Goal: Task Accomplishment & Management: Use online tool/utility

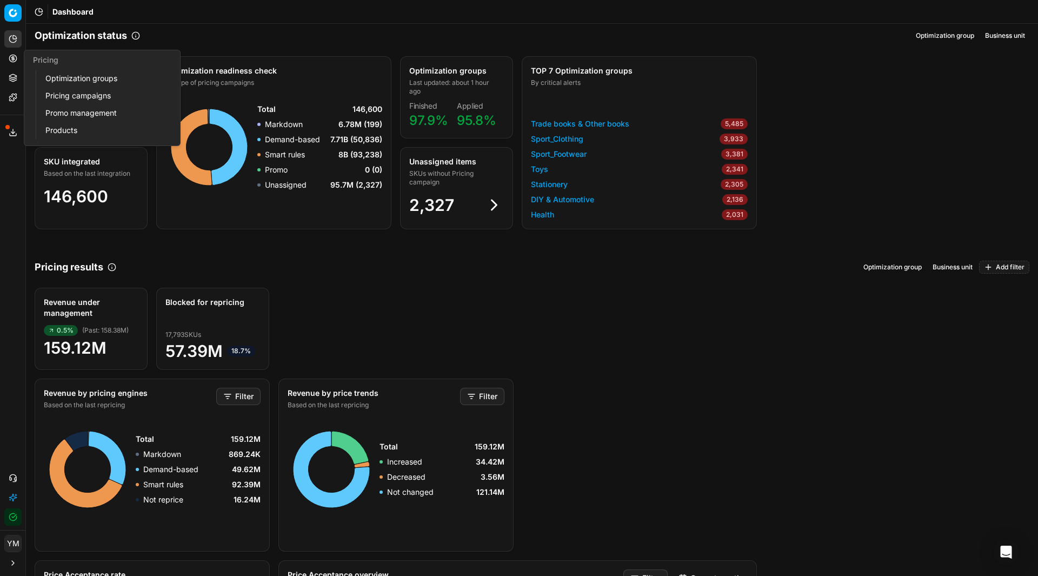
click at [58, 75] on link "Optimization groups" at bounding box center [104, 78] width 126 height 15
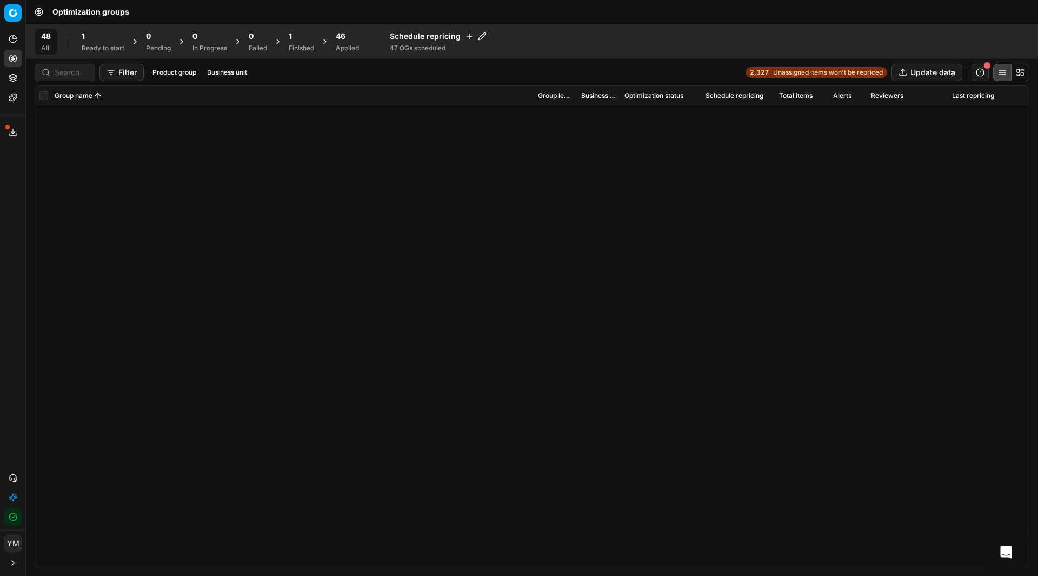
scroll to position [785, 0]
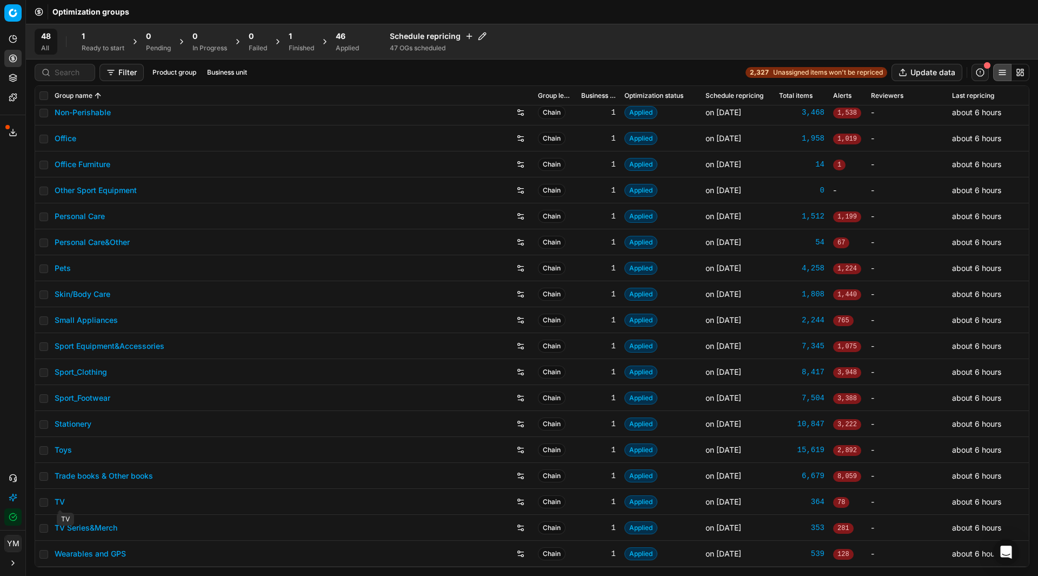
click at [62, 500] on link "TV" at bounding box center [60, 501] width 10 height 11
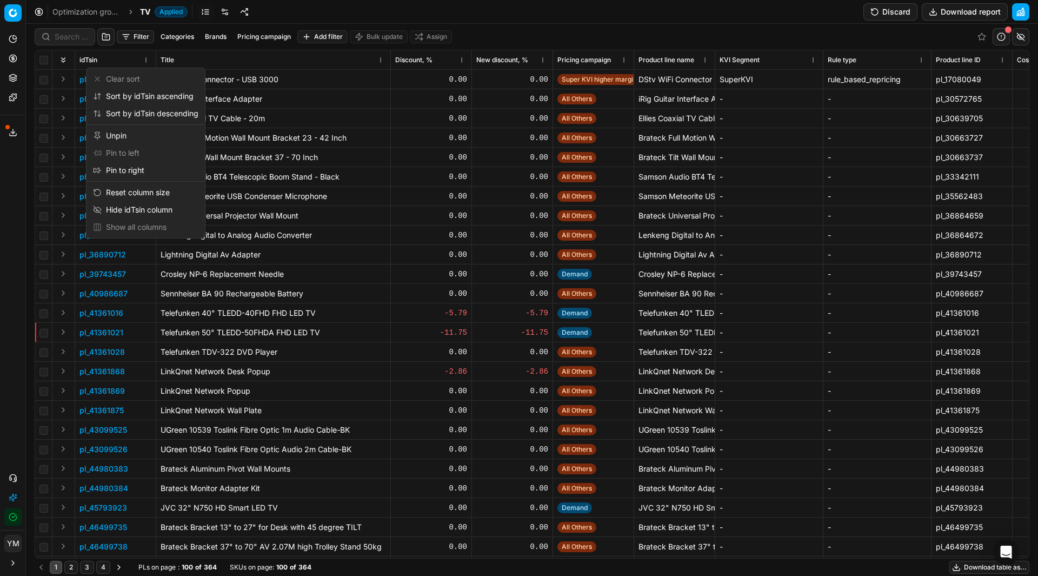
click at [144, 57] on html "Pricing platform Analytics Pricing Product portfolio Templates Export service 1…" at bounding box center [519, 288] width 1038 height 576
click at [137, 32] on html "Pricing platform Analytics Pricing Product portfolio Templates Export service 1…" at bounding box center [519, 288] width 1038 height 576
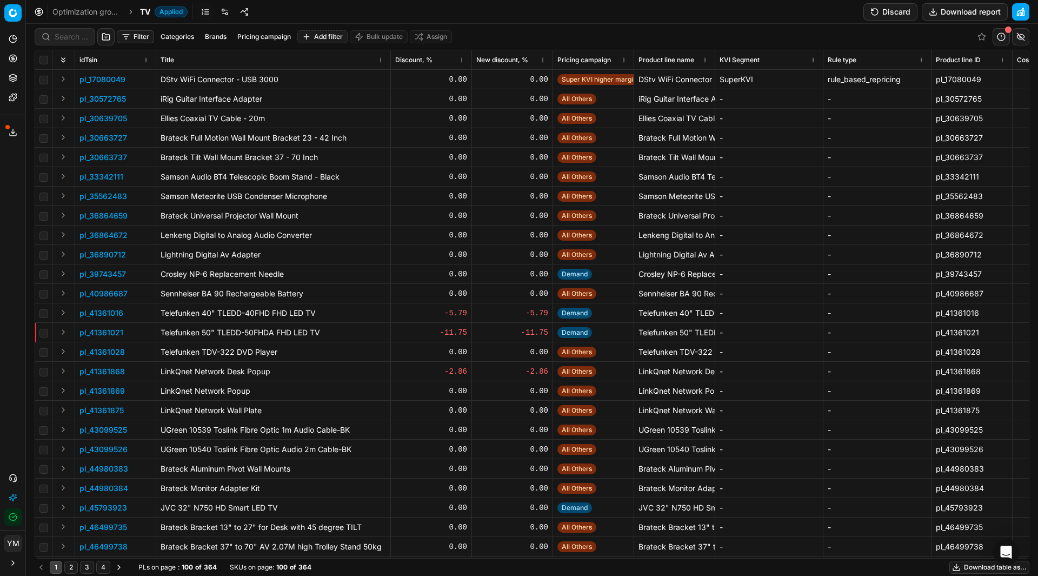
click at [137, 32] on button "Filter" at bounding box center [135, 36] width 37 height 13
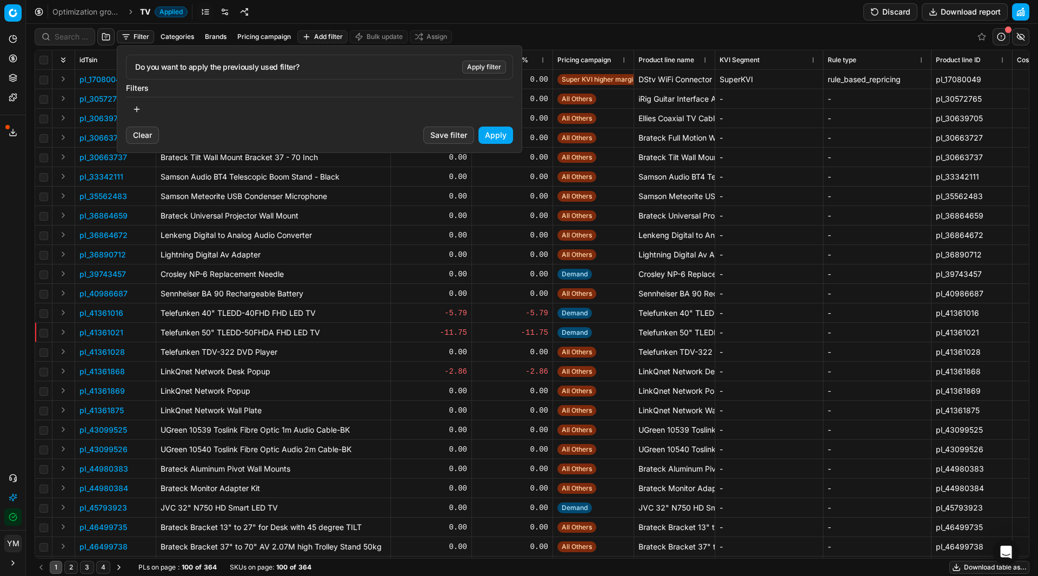
click at [137, 108] on button "button" at bounding box center [137, 109] width 22 height 17
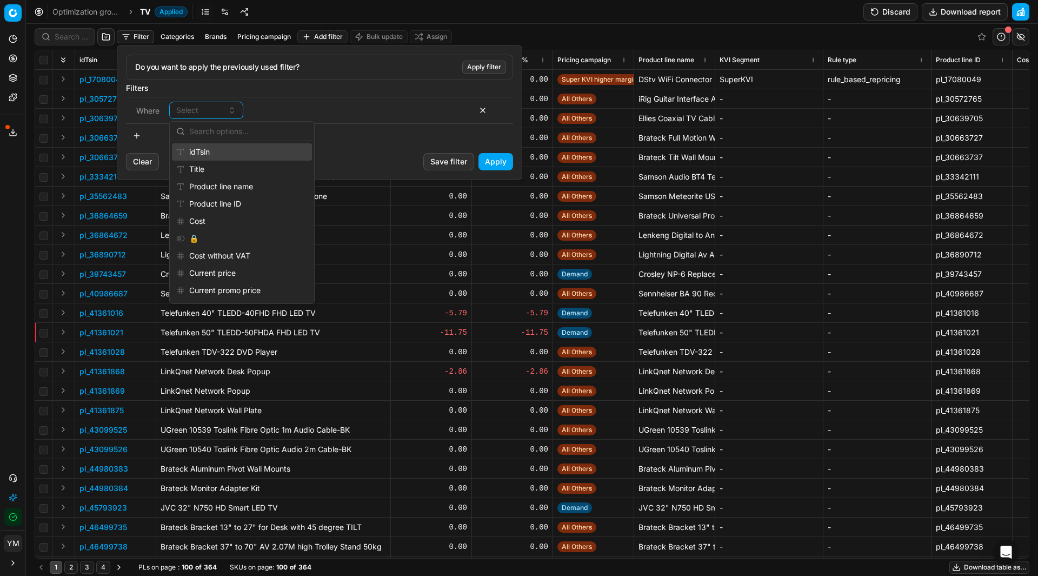
click at [204, 155] on div "idTsin" at bounding box center [242, 151] width 140 height 17
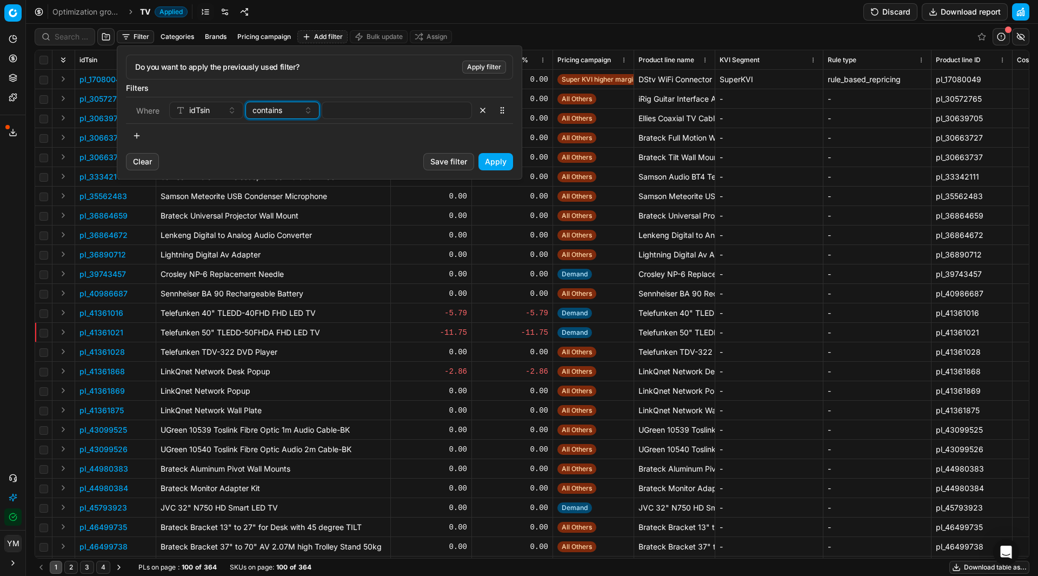
click at [308, 115] on button "contains" at bounding box center [283, 110] width 74 height 17
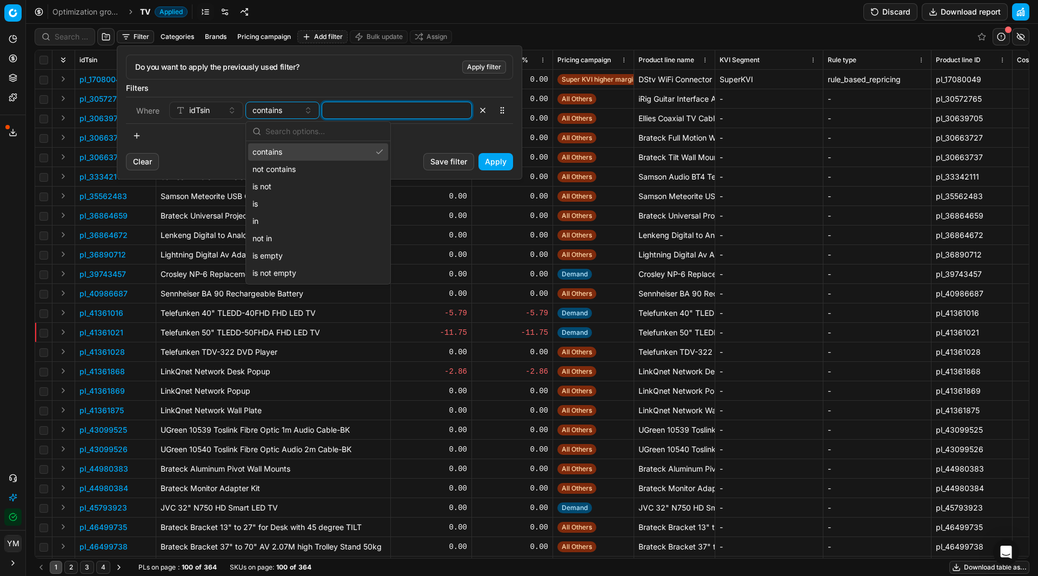
click at [361, 116] on input at bounding box center [397, 110] width 141 height 16
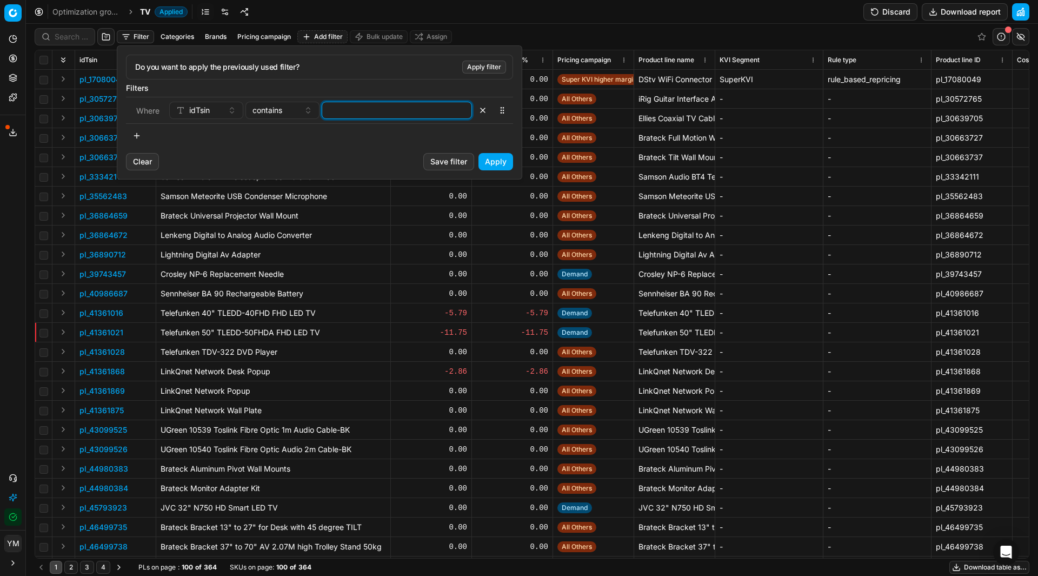
paste input "97317598"
type input "97317598"
click at [488, 161] on button "Apply" at bounding box center [496, 161] width 35 height 17
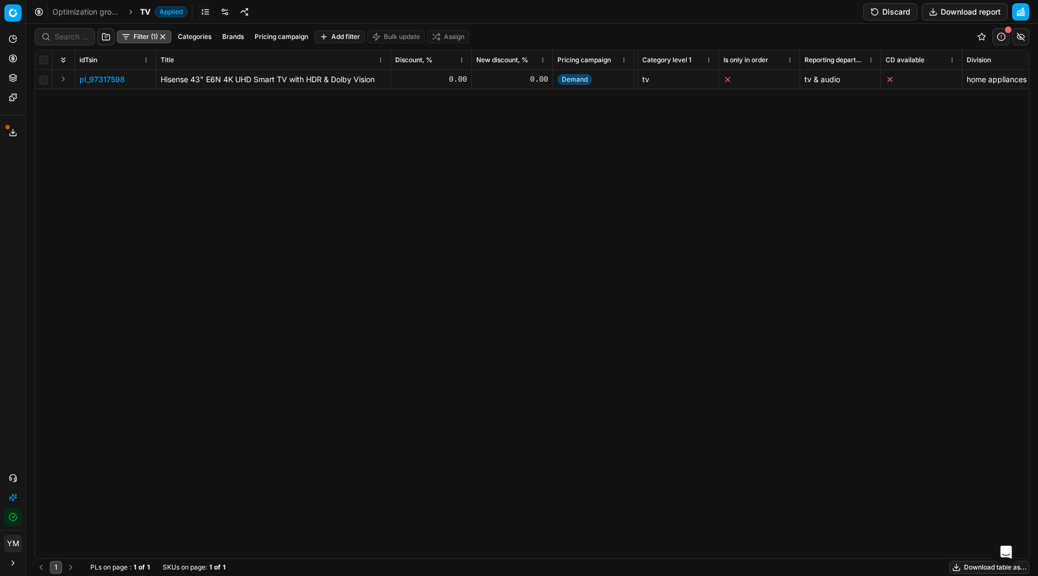
scroll to position [0, 5213]
click at [1038, 516] on div "Filter (1) Categories Brands Pricing campaign Add filter Bulk update Assign idT…" at bounding box center [532, 300] width 1012 height 552
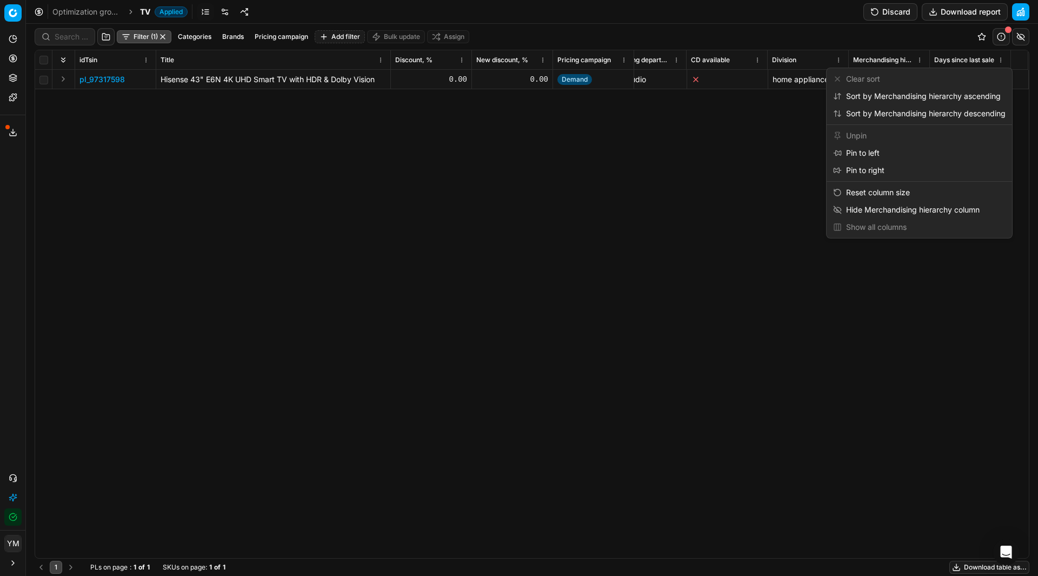
click at [919, 59] on html "Pricing platform Analytics Pricing Product portfolio Templates Export service 1…" at bounding box center [519, 288] width 1038 height 576
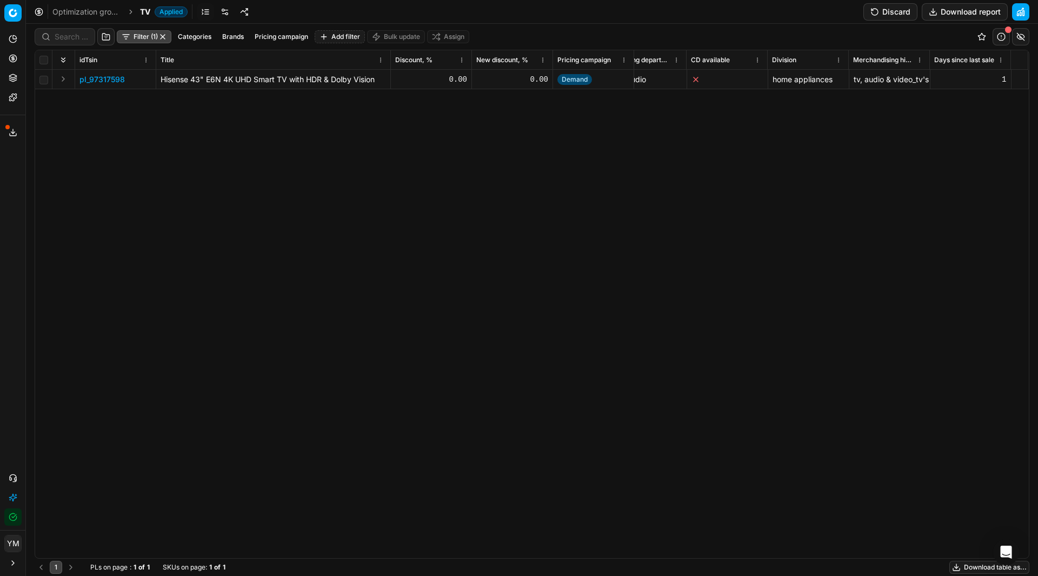
click at [919, 59] on html "Pricing platform Analytics Pricing Product portfolio Templates Export service 1…" at bounding box center [519, 288] width 1038 height 576
click at [166, 36] on button "button" at bounding box center [162, 36] width 9 height 9
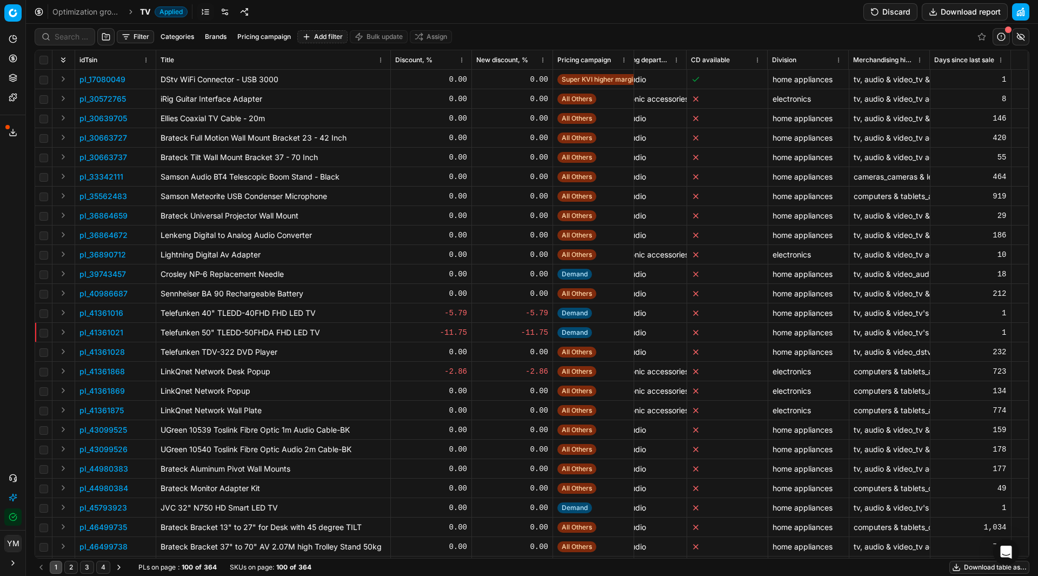
click at [180, 36] on button "Categories" at bounding box center [177, 36] width 42 height 13
click at [94, 73] on icon "button" at bounding box center [97, 74] width 9 height 9
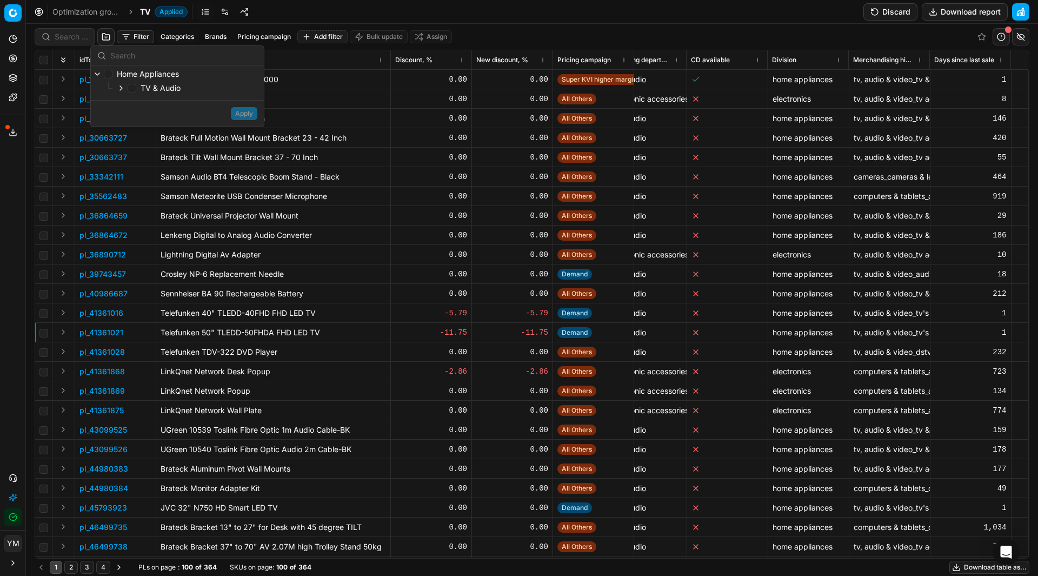
click at [122, 87] on icon "button" at bounding box center [121, 88] width 9 height 9
click at [148, 117] on input "TV" at bounding box center [145, 117] width 9 height 9
checkbox input "true"
click at [239, 160] on button "Apply" at bounding box center [244, 159] width 27 height 13
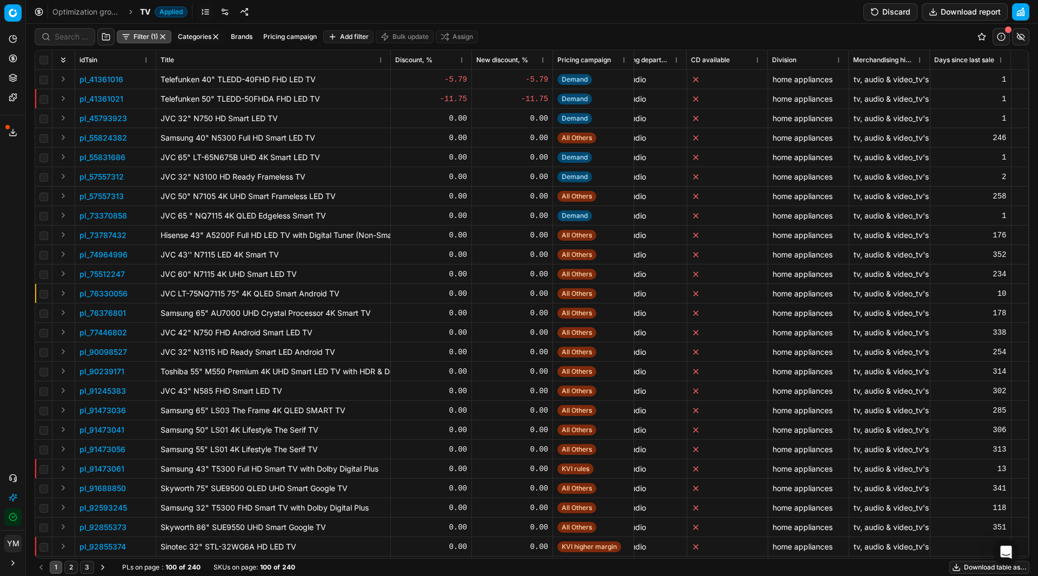
click at [103, 12] on link "Optimization groups" at bounding box center [86, 11] width 69 height 11
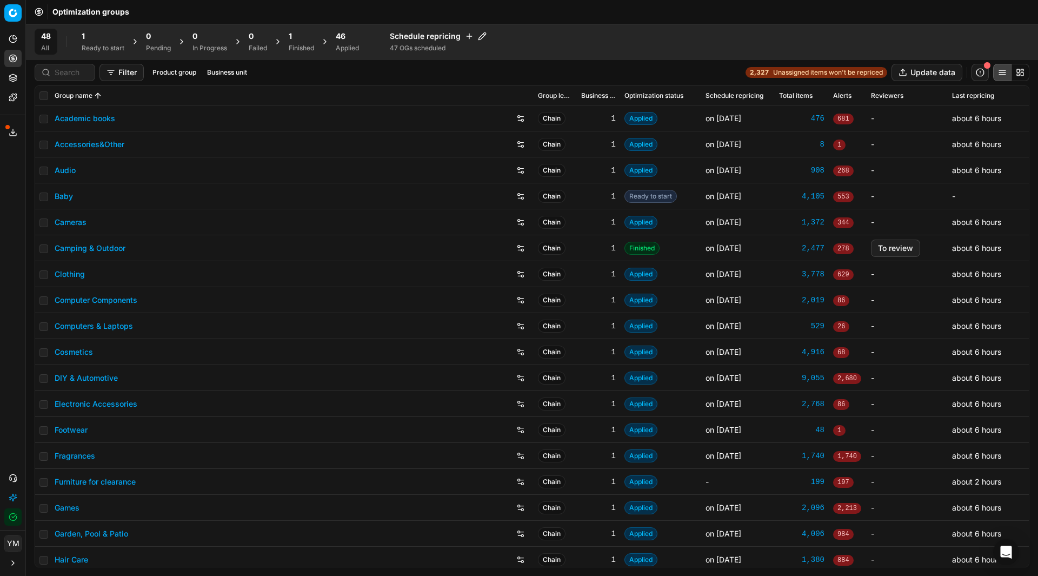
click at [348, 45] on div "Applied" at bounding box center [347, 48] width 23 height 9
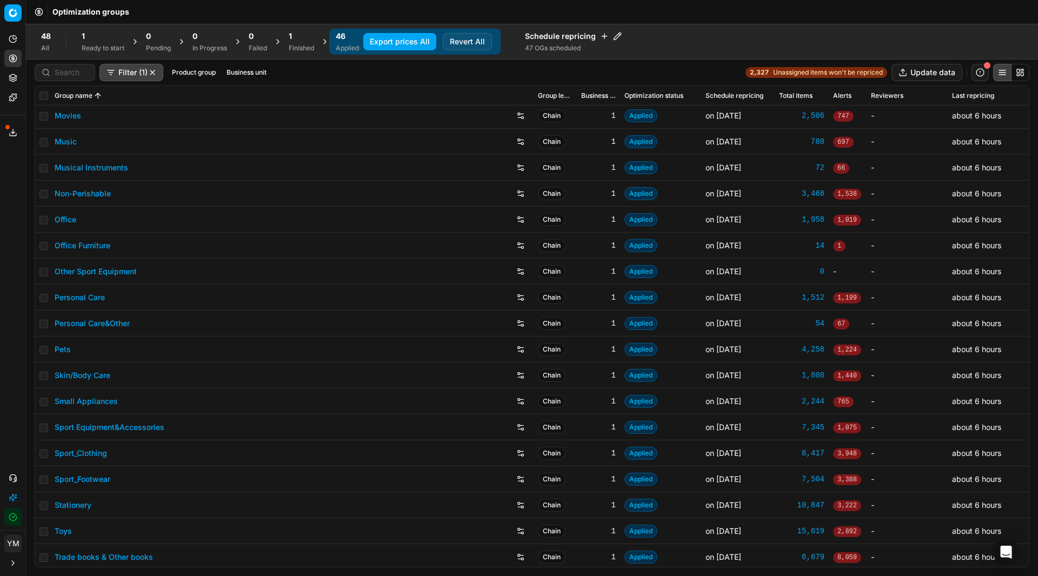
scroll to position [733, 0]
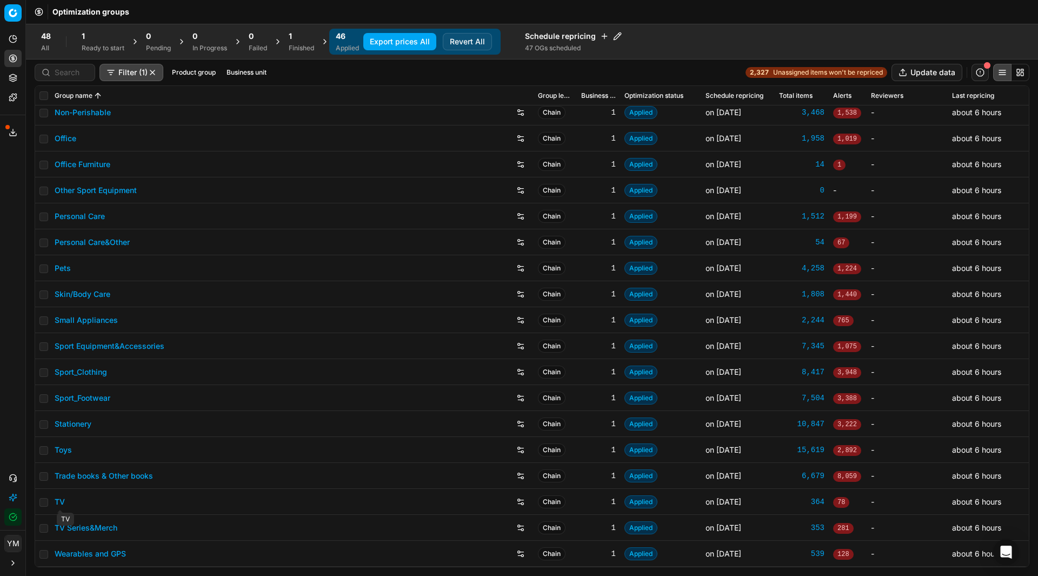
click at [59, 500] on link "TV" at bounding box center [60, 501] width 10 height 11
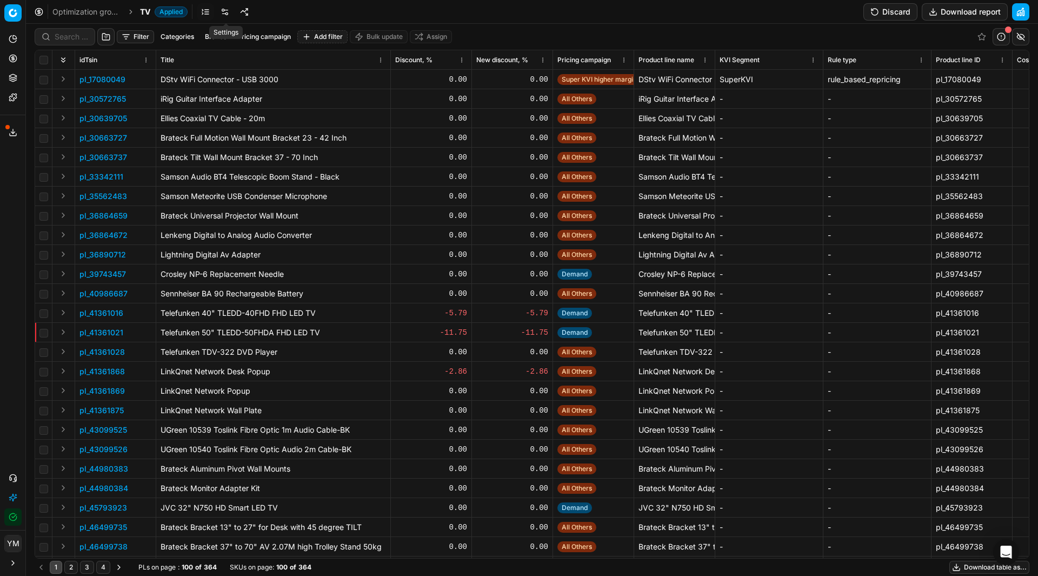
click at [226, 13] on link at bounding box center [224, 11] width 17 height 17
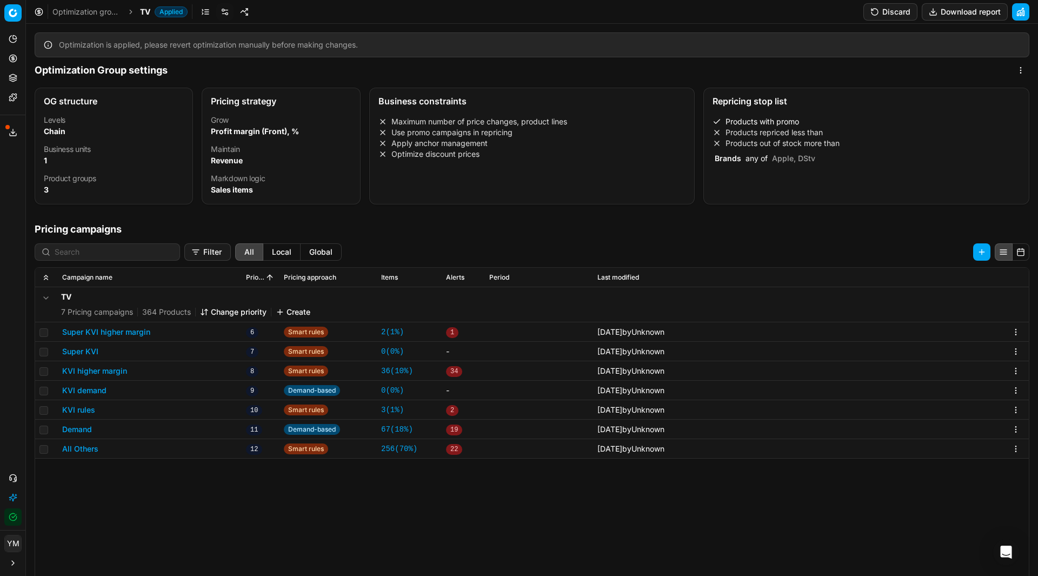
click at [790, 171] on div "Products with promo Products repriced less than Products out of stock more than…" at bounding box center [866, 142] width 325 height 61
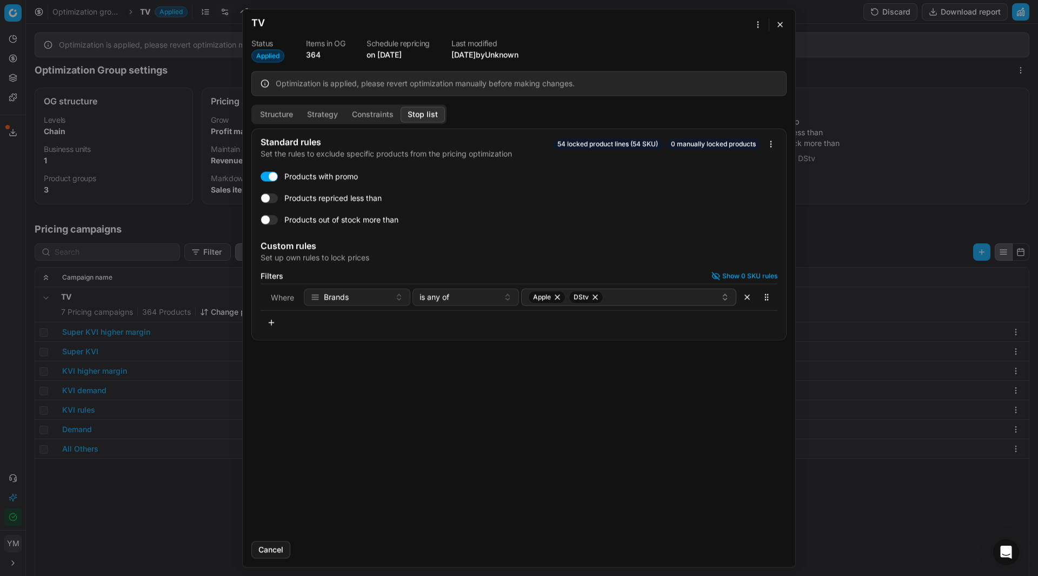
click at [268, 328] on button "button" at bounding box center [272, 322] width 22 height 17
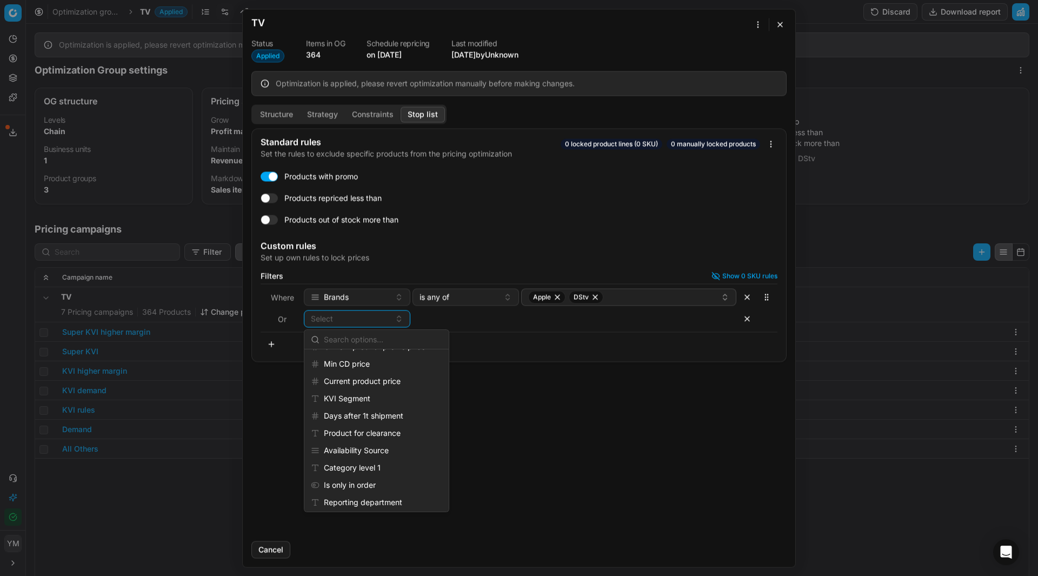
scroll to position [880, 0]
click at [403, 486] on div "Merchandising hierarchy" at bounding box center [377, 483] width 140 height 17
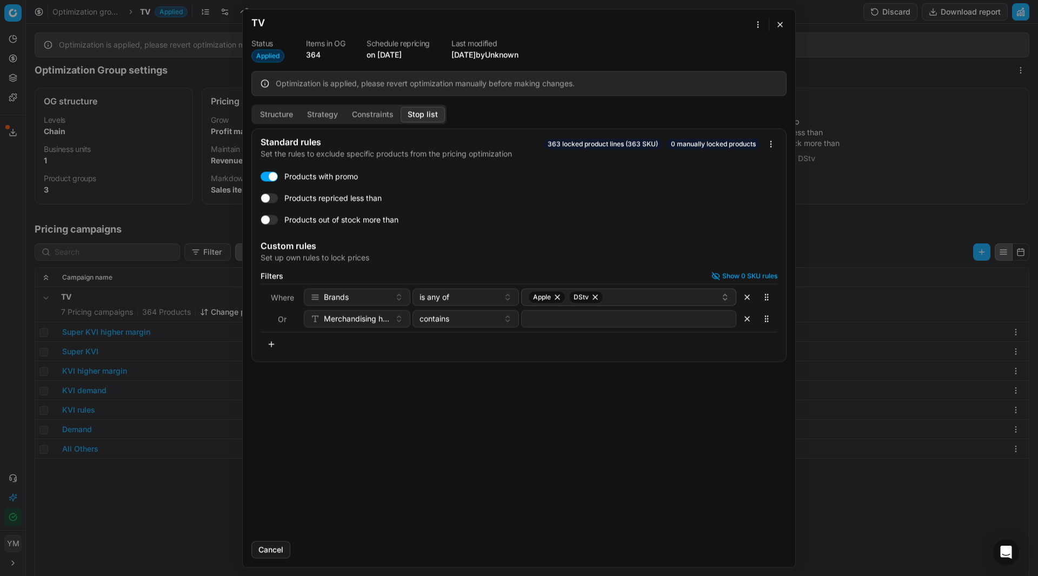
click at [431, 386] on div "Standard rules Set the rules to exclude specific products from the pricing opti…" at bounding box center [519, 330] width 553 height 404
click at [781, 24] on button "button" at bounding box center [780, 24] width 13 height 13
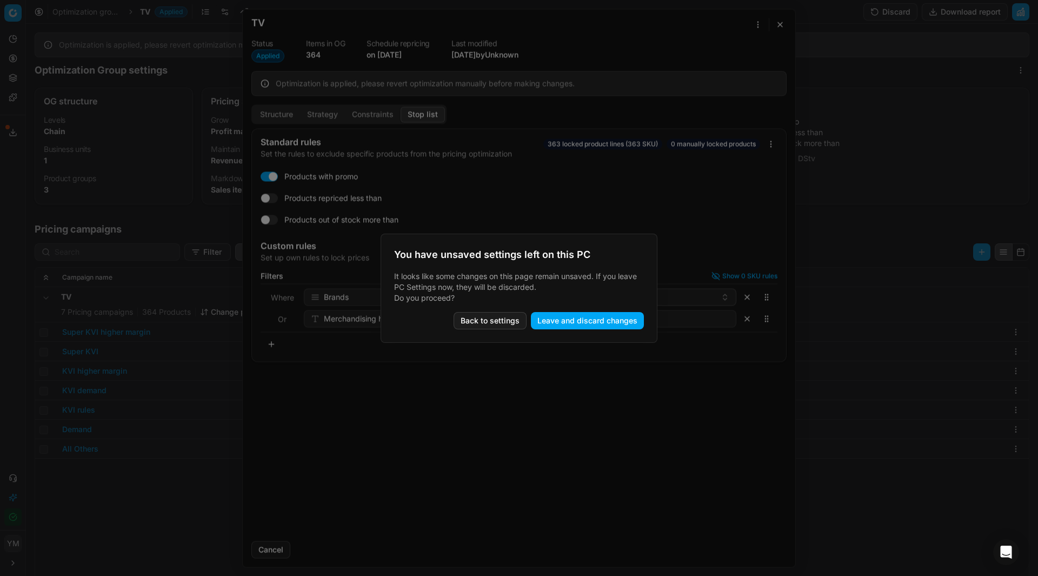
click at [545, 321] on button "Leave and discard changes" at bounding box center [587, 320] width 113 height 17
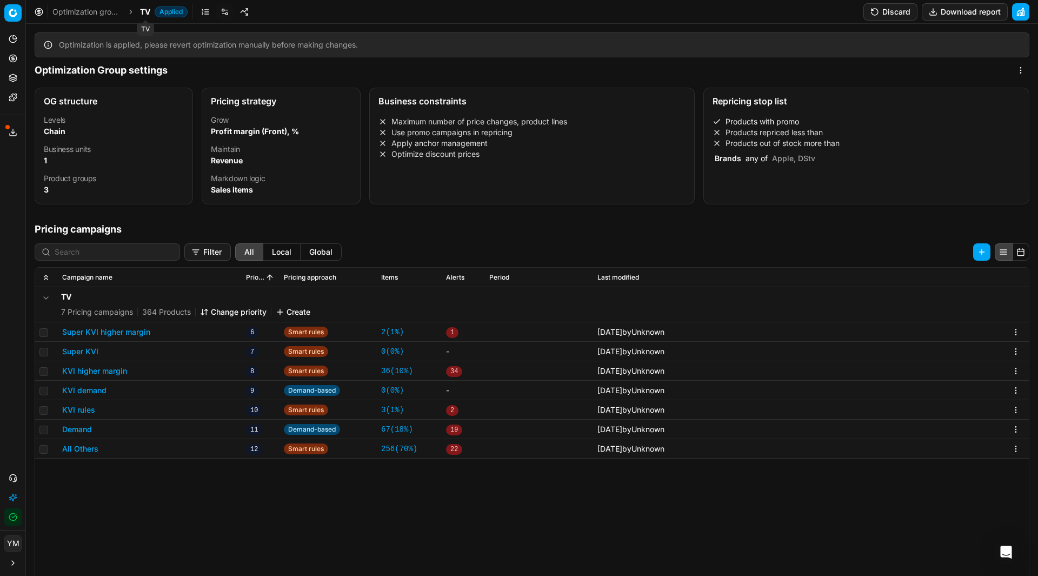
click at [149, 13] on span "TV" at bounding box center [145, 11] width 10 height 11
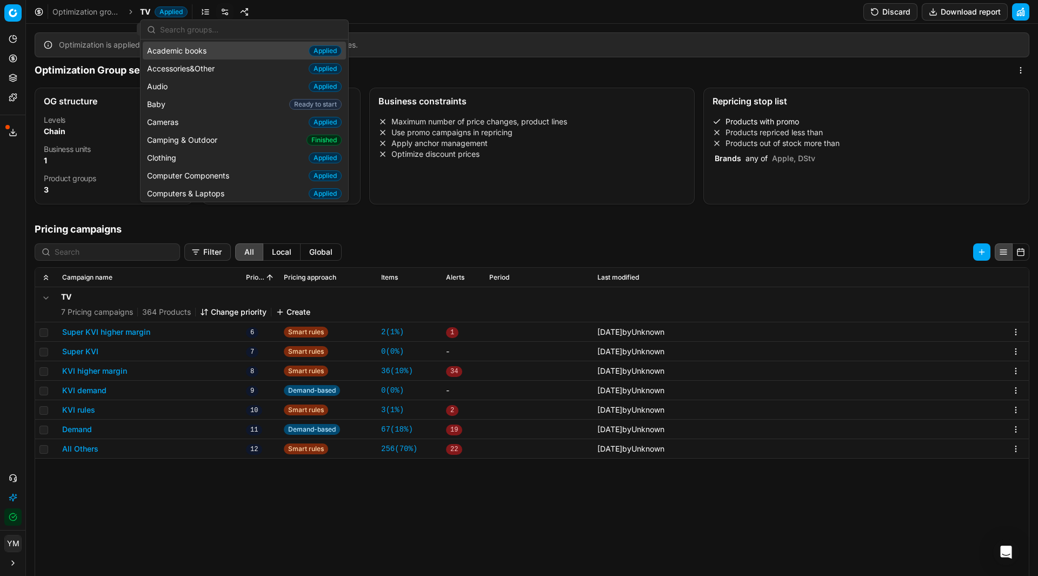
click at [149, 13] on span "TV" at bounding box center [145, 11] width 10 height 11
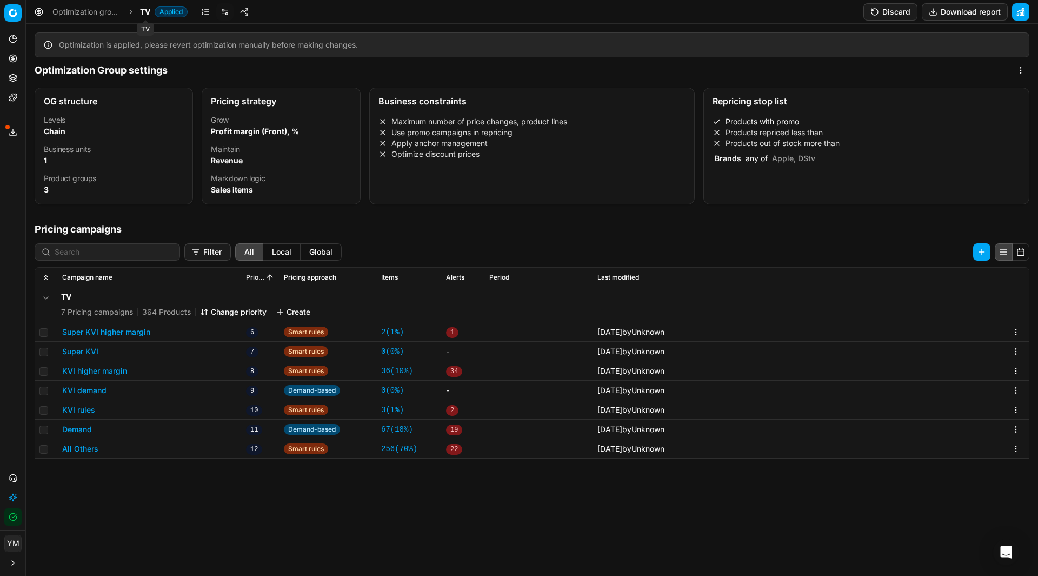
click at [145, 12] on span "TV" at bounding box center [145, 11] width 10 height 11
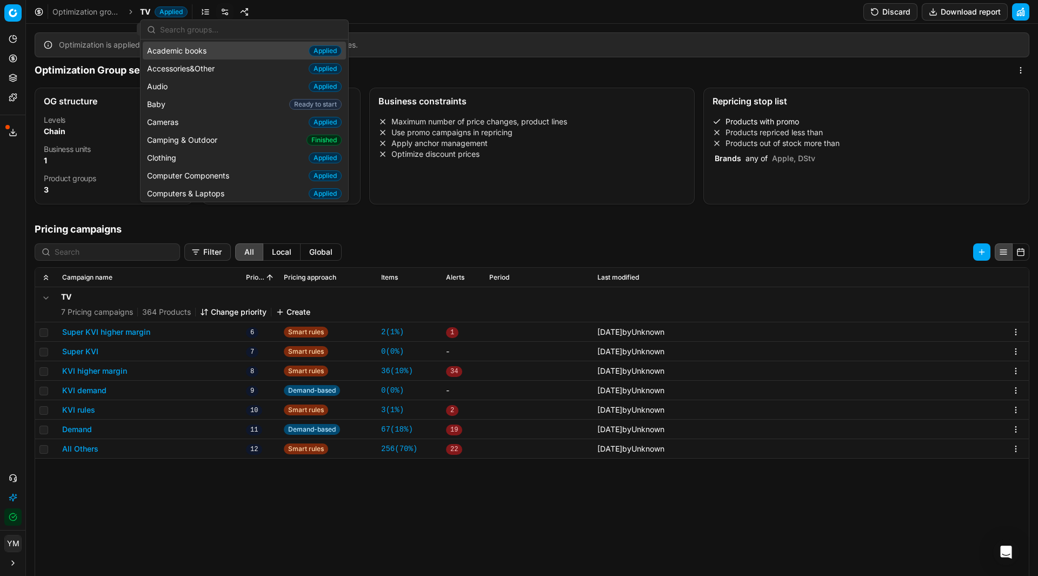
click at [145, 12] on span "TV" at bounding box center [145, 11] width 10 height 11
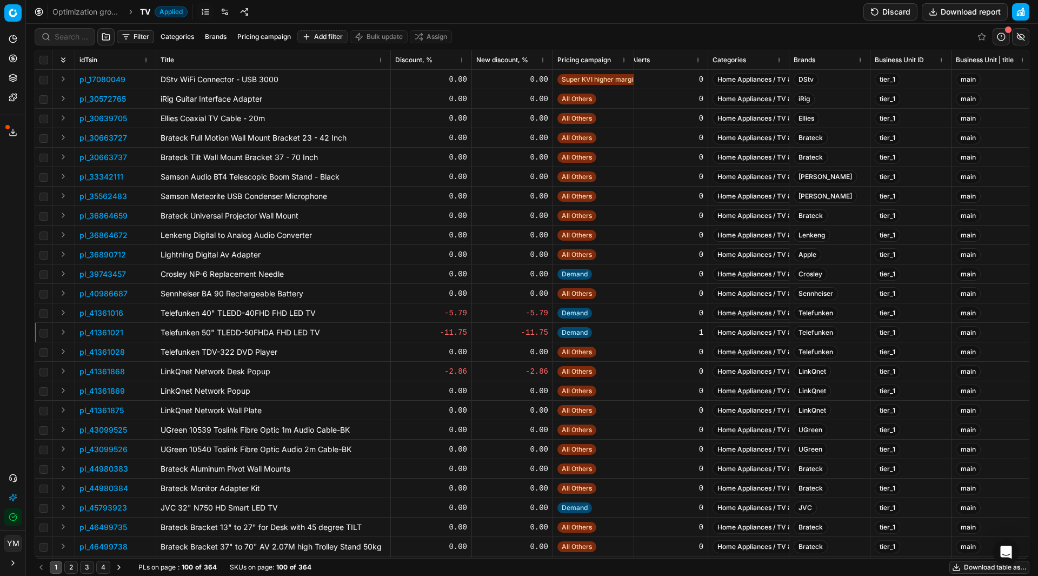
scroll to position [0, 1526]
click at [793, 59] on th "Categories" at bounding box center [752, 59] width 81 height 19
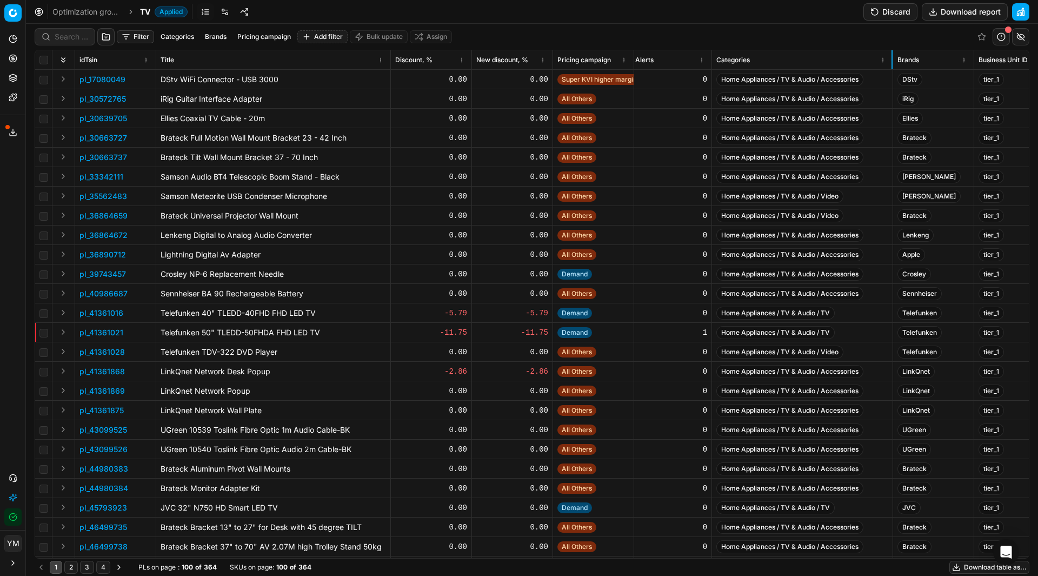
drag, startPoint x: 792, startPoint y: 59, endPoint x: 892, endPoint y: 52, distance: 100.3
click at [892, 52] on div at bounding box center [892, 59] width 1 height 19
drag, startPoint x: 830, startPoint y: 310, endPoint x: 723, endPoint y: 308, distance: 107.6
click at [723, 308] on span "Home Appliances / TV & Audio / TV" at bounding box center [776, 313] width 118 height 13
copy span "Home Appliances / TV & Audio / TV"
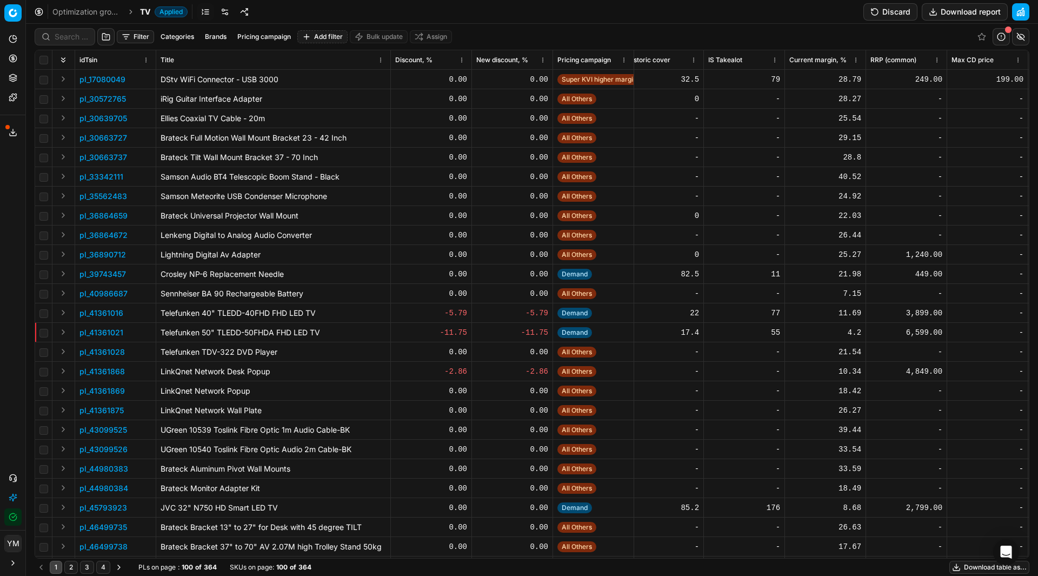
scroll to position [0, 4498]
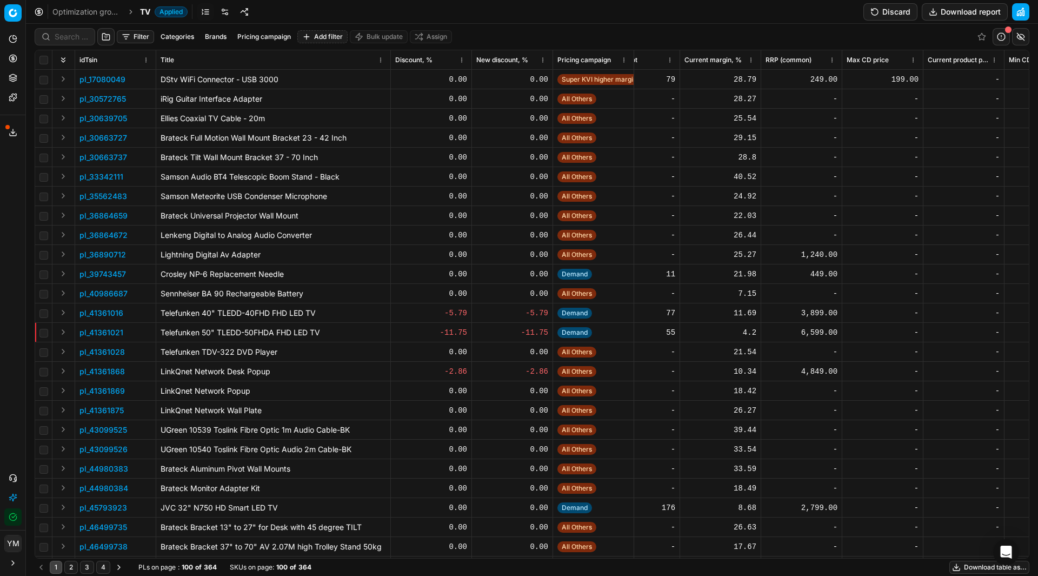
click at [859, 571] on div "1 2 3 4 PLs on page : 100 of 364 SKUs on page : 100 of 364 Download table as..." at bounding box center [532, 567] width 995 height 17
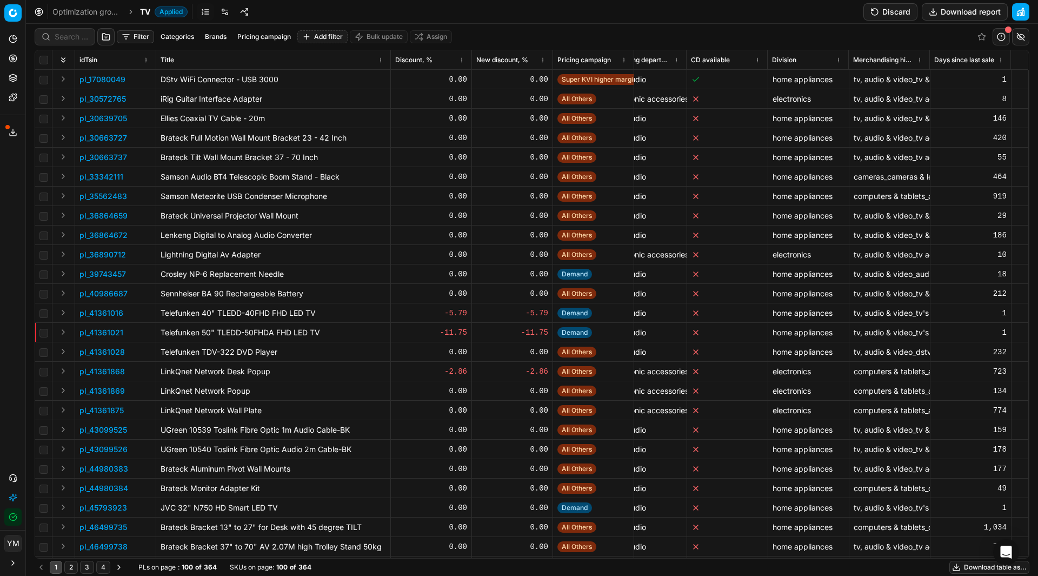
scroll to position [0, 5473]
click at [227, 18] on link at bounding box center [224, 11] width 17 height 17
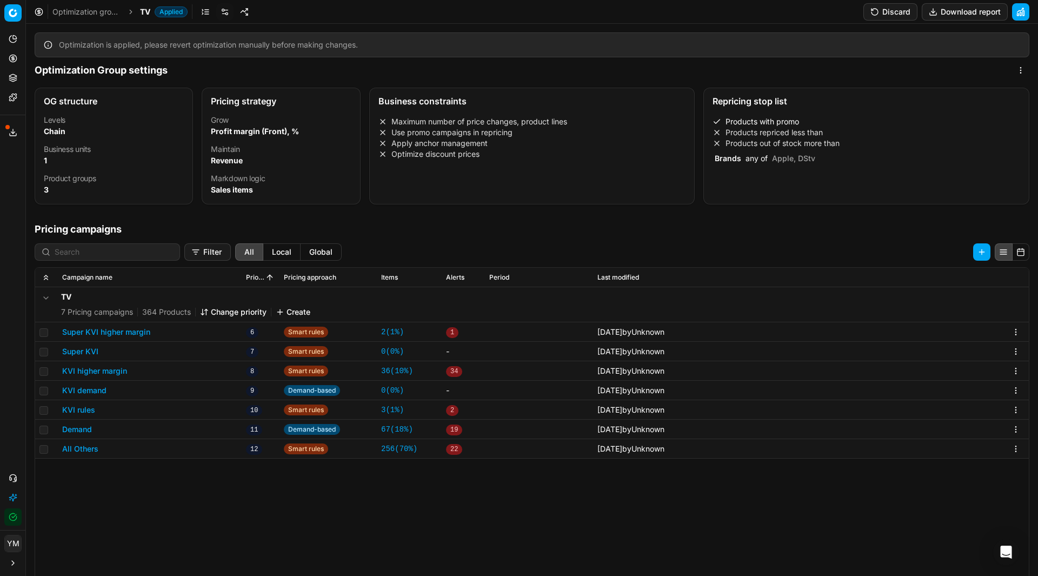
click at [102, 10] on link "Optimization groups" at bounding box center [86, 11] width 69 height 11
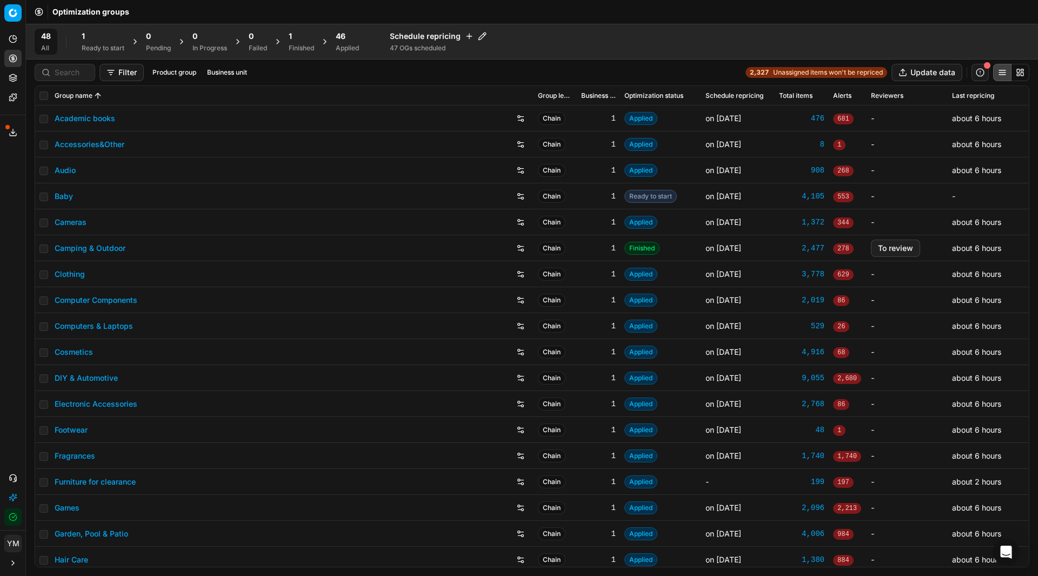
click at [350, 45] on div "Applied" at bounding box center [347, 48] width 23 height 9
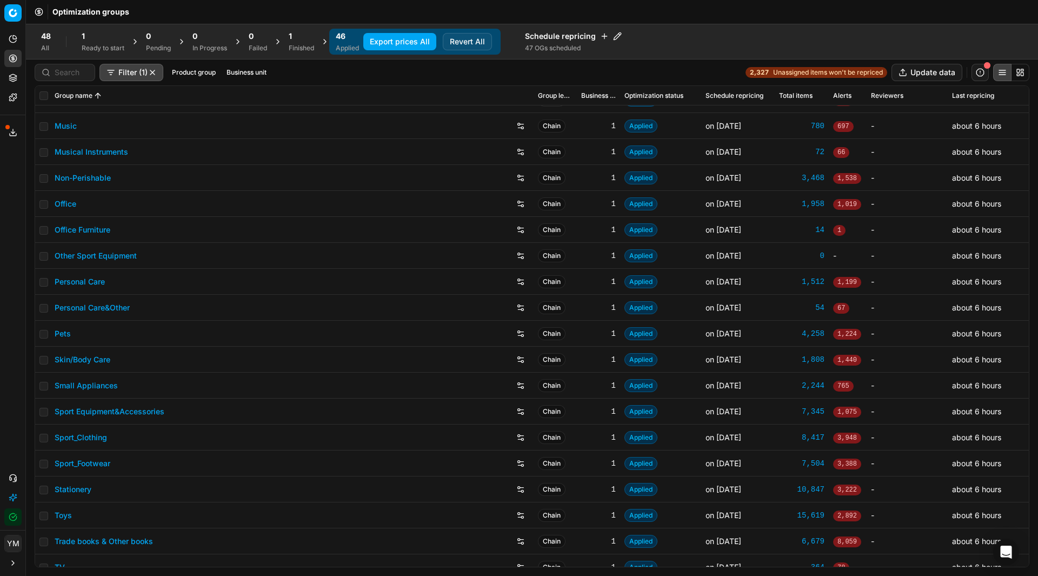
scroll to position [733, 0]
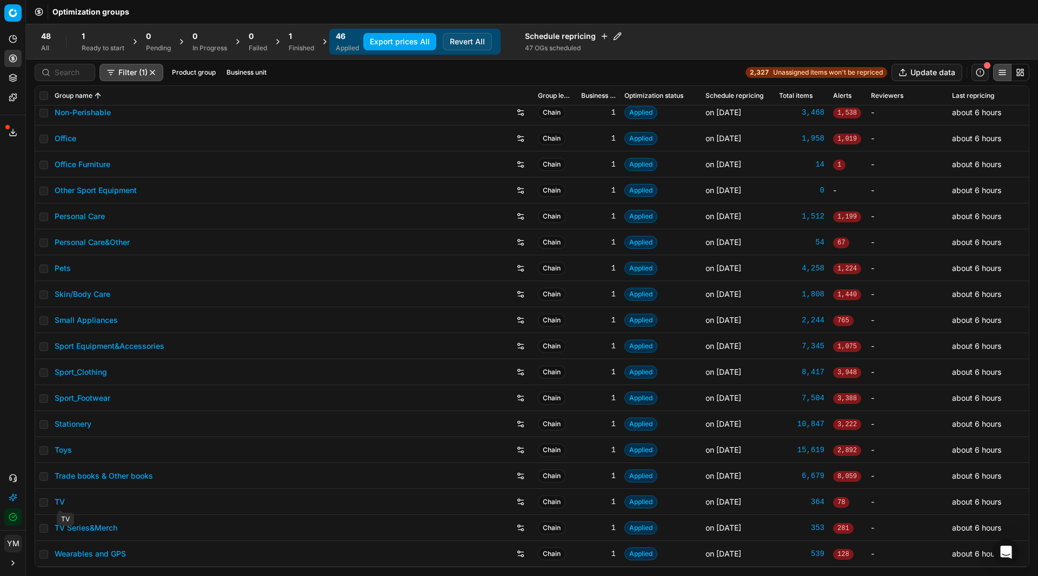
click at [60, 502] on link "TV" at bounding box center [60, 501] width 10 height 11
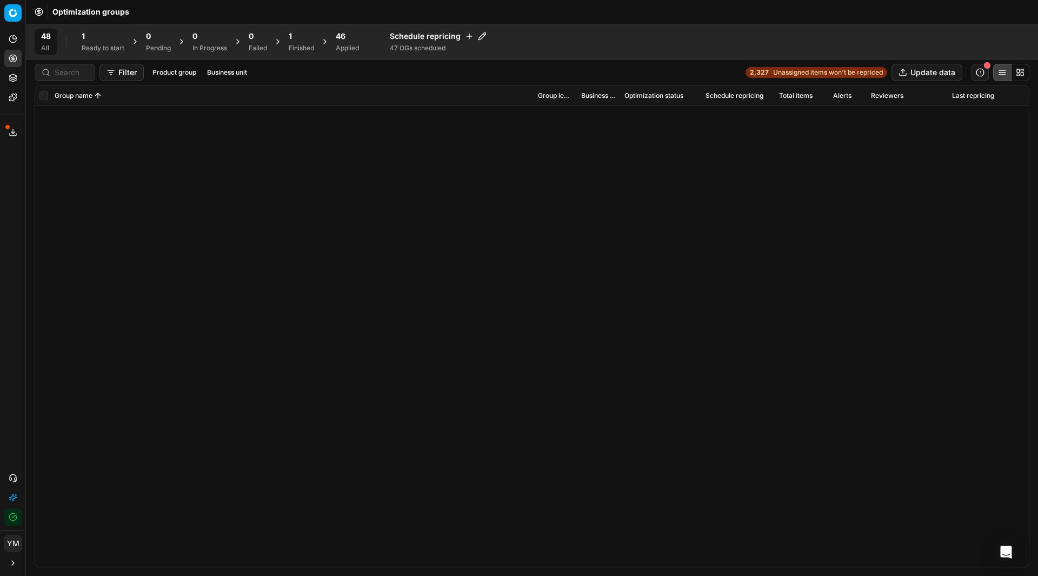
scroll to position [785, 0]
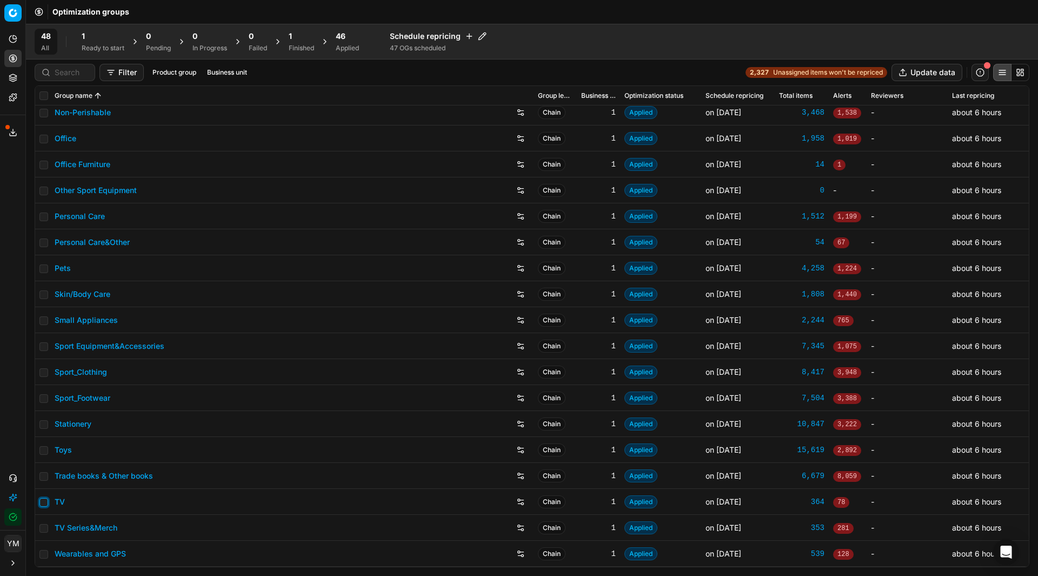
click at [43, 505] on input "checkbox" at bounding box center [43, 502] width 9 height 9
checkbox input "true"
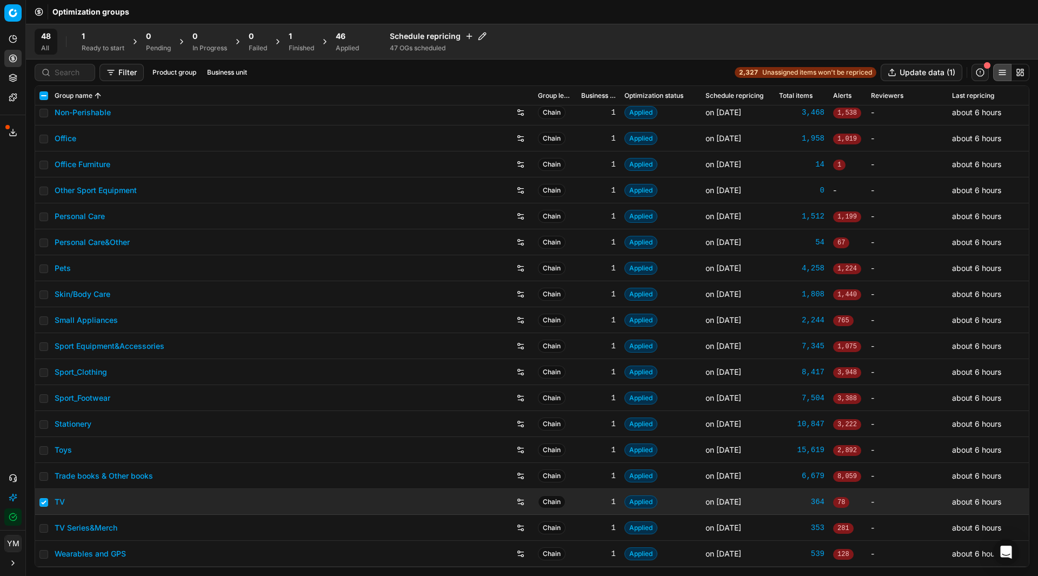
click at [303, 55] on div "48 All 1 Ready to start 0 Pending 0 In Progress 0 Failed 1 Finished 46 Applied …" at bounding box center [532, 42] width 1012 height 36
click at [297, 38] on div "1" at bounding box center [301, 36] width 25 height 11
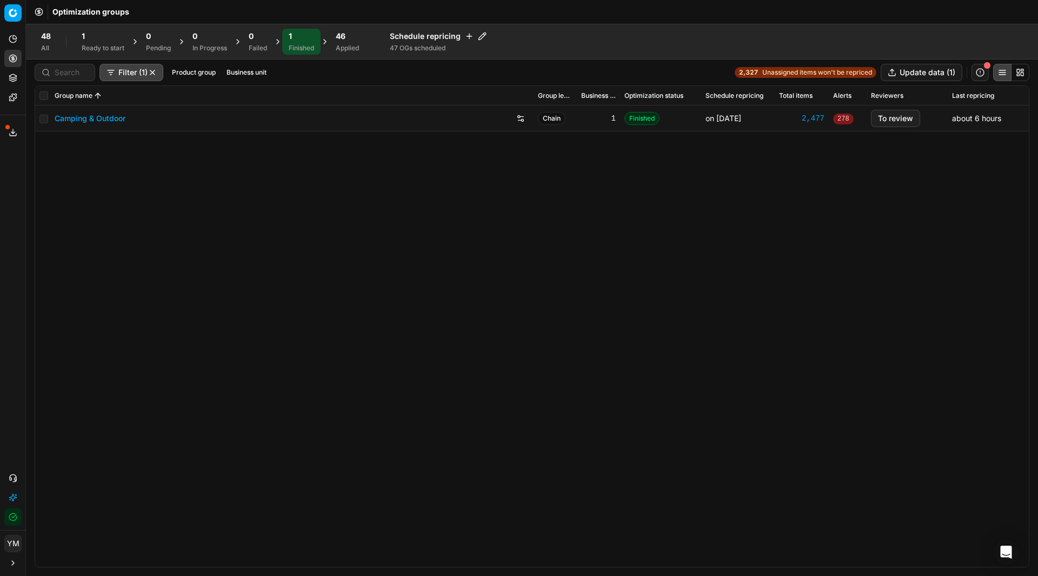
click at [333, 38] on div "46 Applied" at bounding box center [347, 42] width 36 height 26
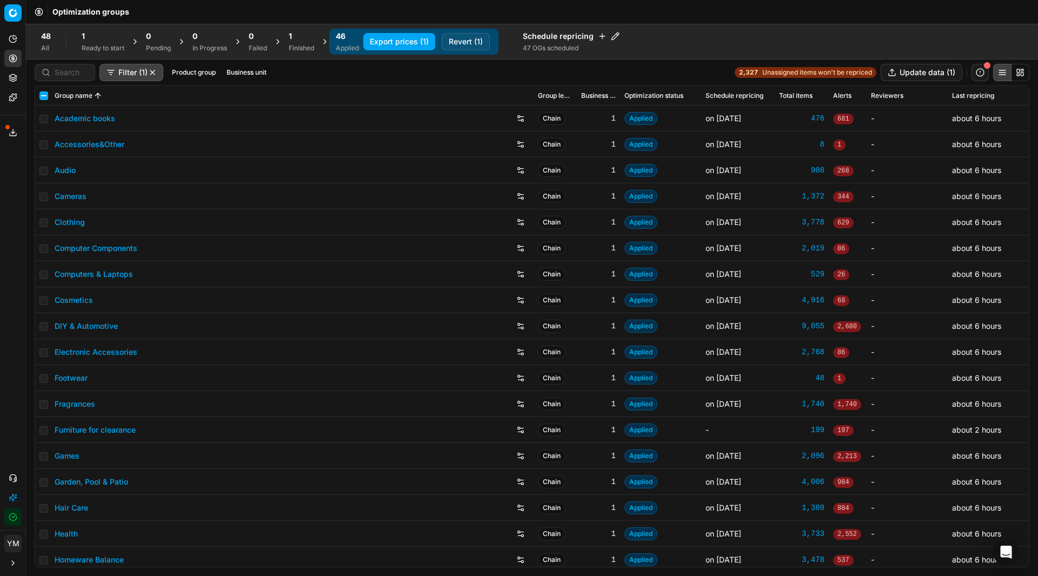
click at [475, 43] on button "Revert (1)" at bounding box center [466, 41] width 48 height 17
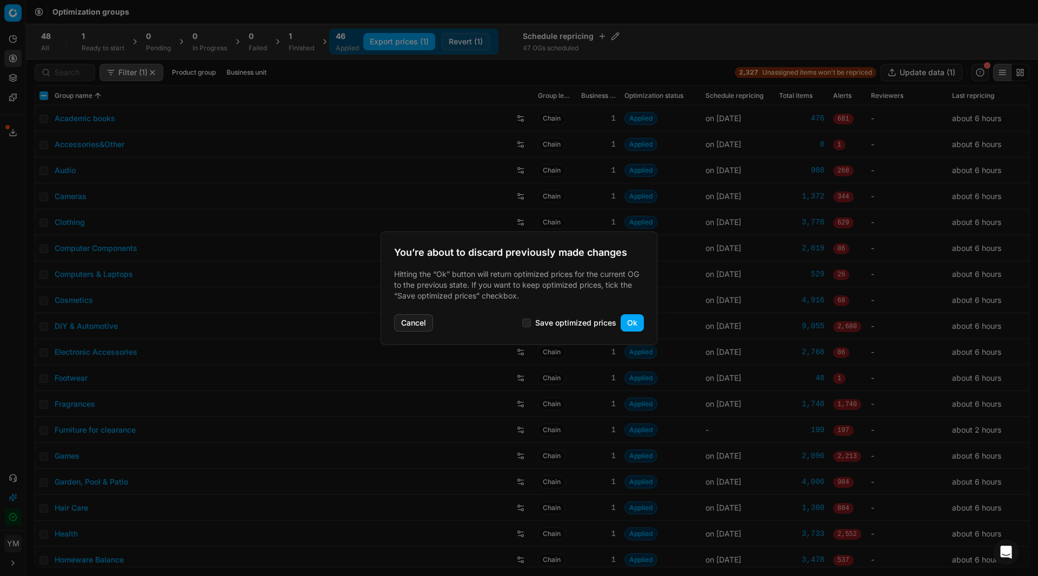
click at [630, 321] on button "Ok" at bounding box center [632, 322] width 23 height 17
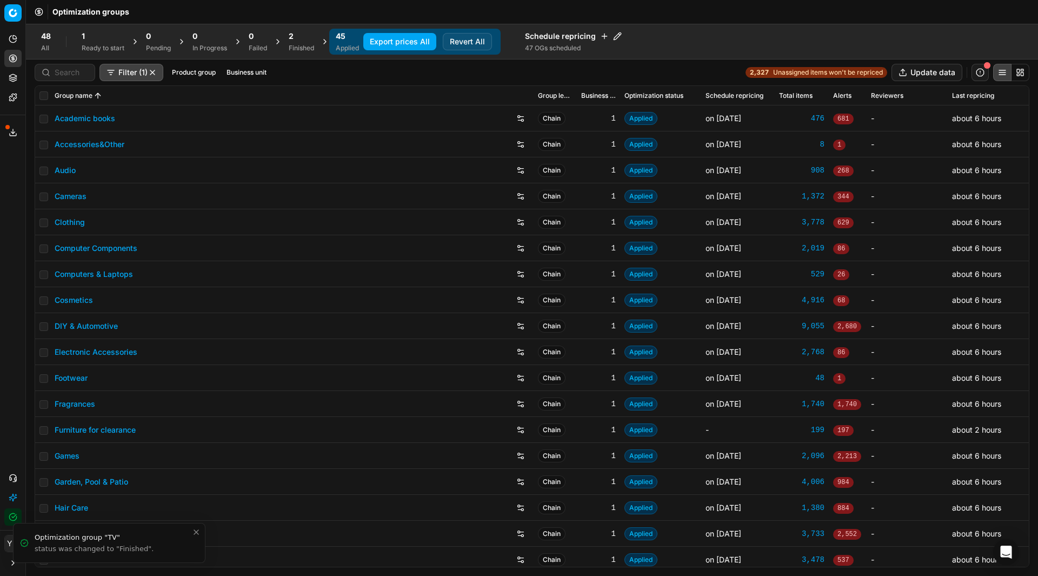
click at [299, 38] on div "2" at bounding box center [301, 36] width 25 height 11
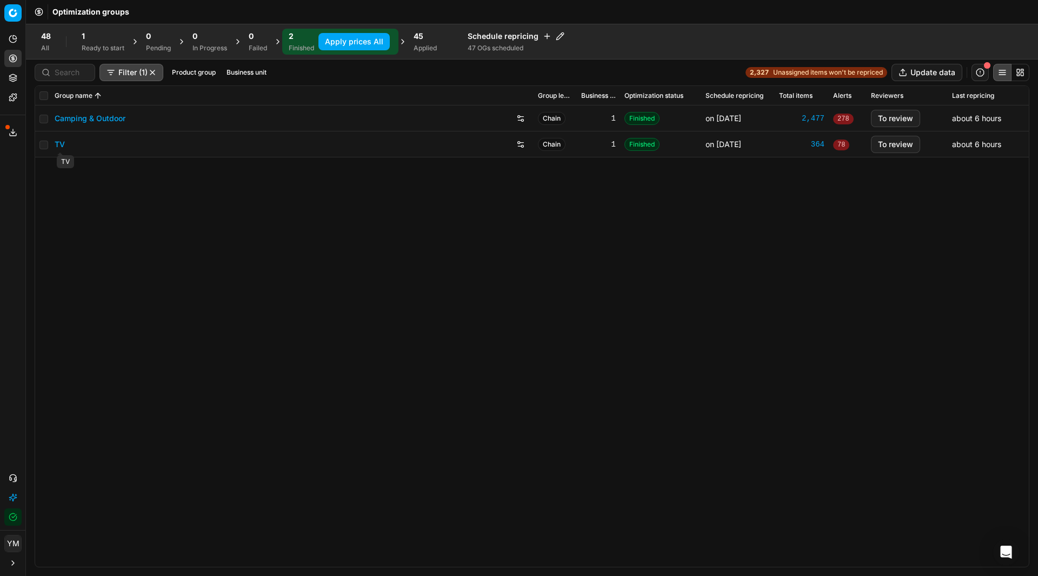
click at [58, 146] on link "TV" at bounding box center [60, 144] width 10 height 11
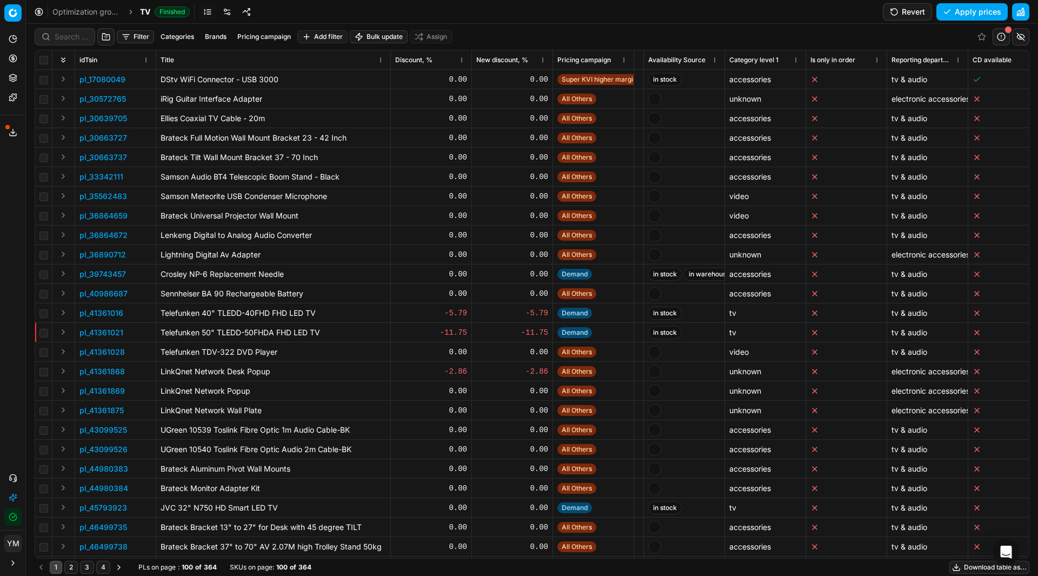
scroll to position [0, 5176]
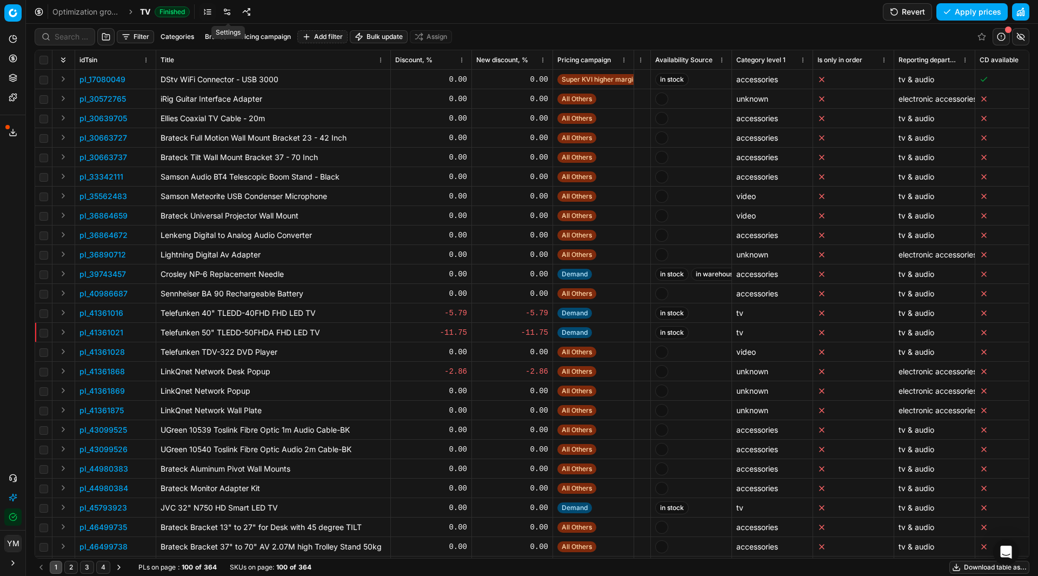
click at [232, 11] on link at bounding box center [226, 11] width 17 height 17
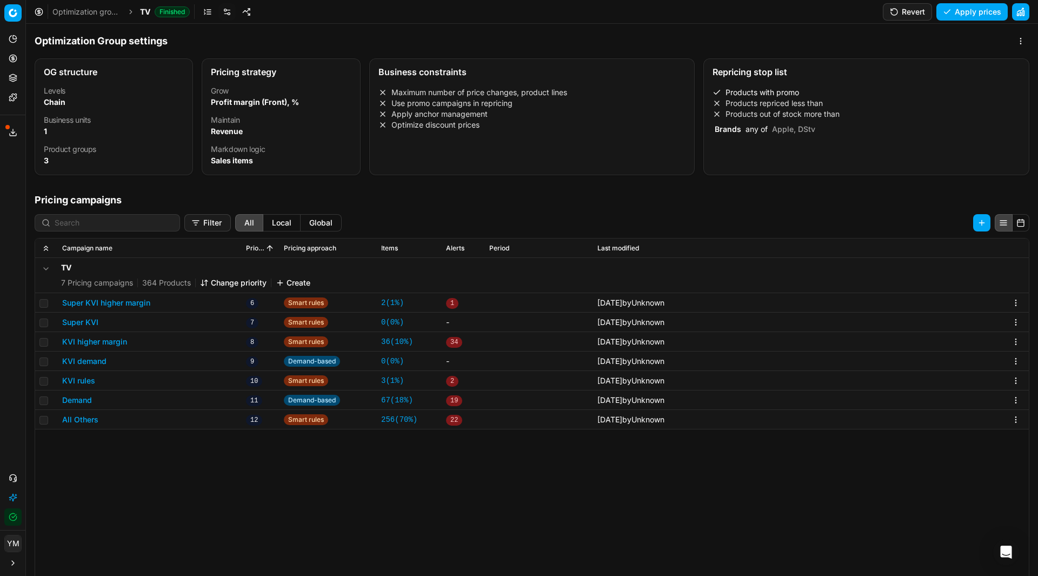
click at [823, 150] on div "Repricing stop list Products with promo Products repriced less than Products ou…" at bounding box center [867, 116] width 326 height 117
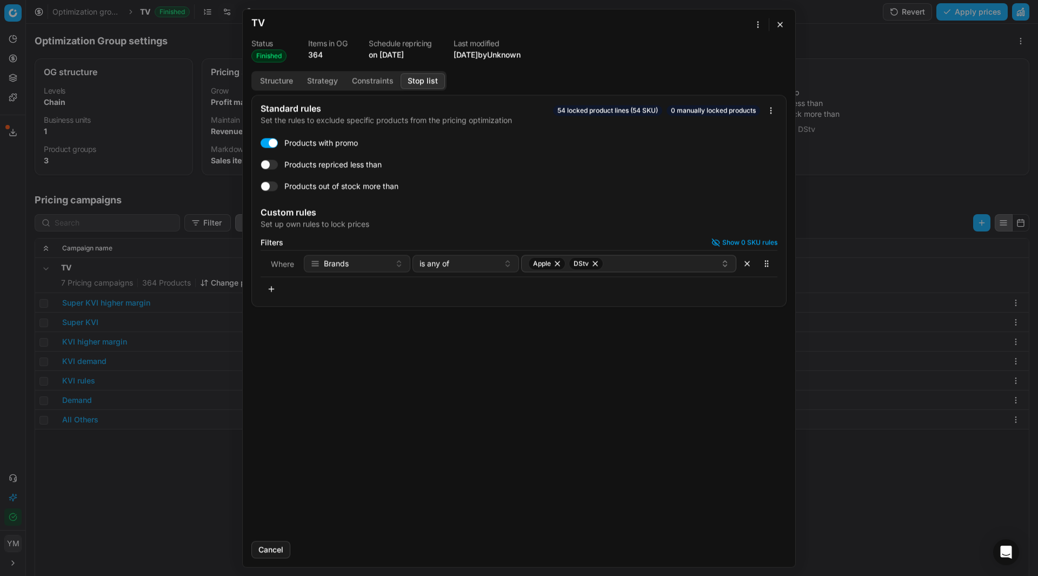
click at [271, 291] on button "button" at bounding box center [272, 288] width 22 height 17
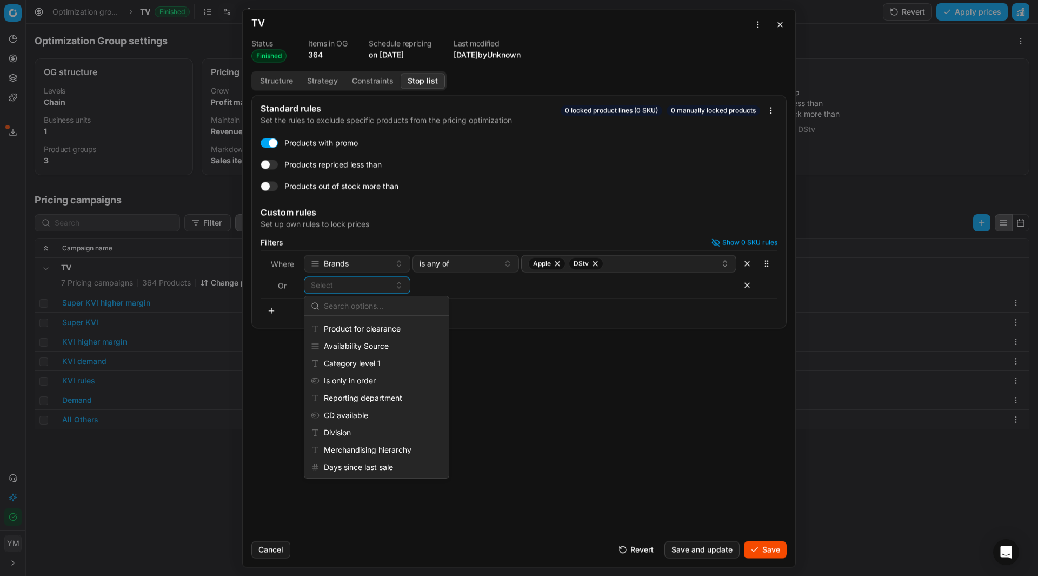
scroll to position [805, 0]
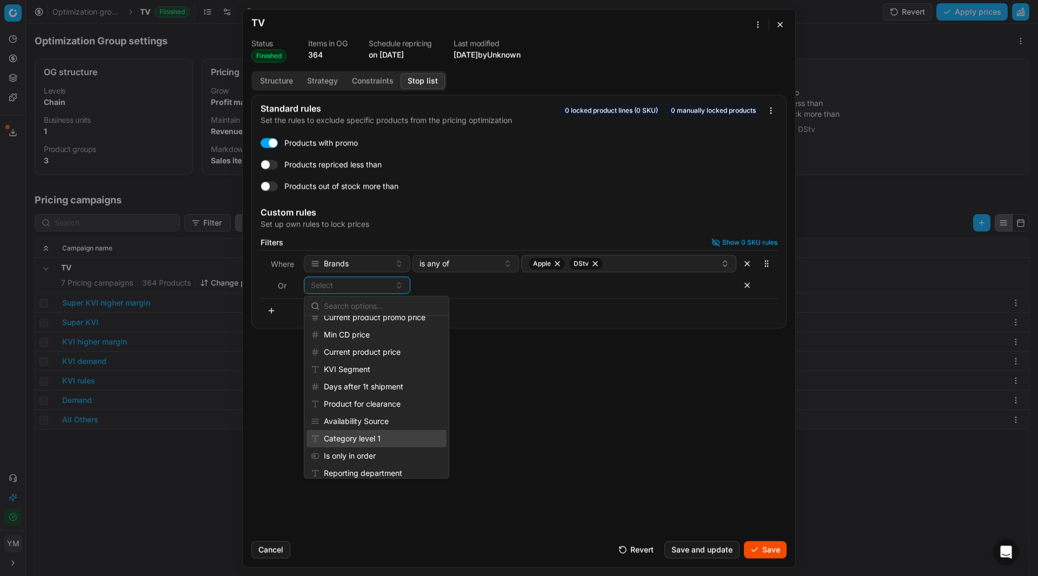
click at [378, 435] on div "Category level 1" at bounding box center [377, 438] width 140 height 17
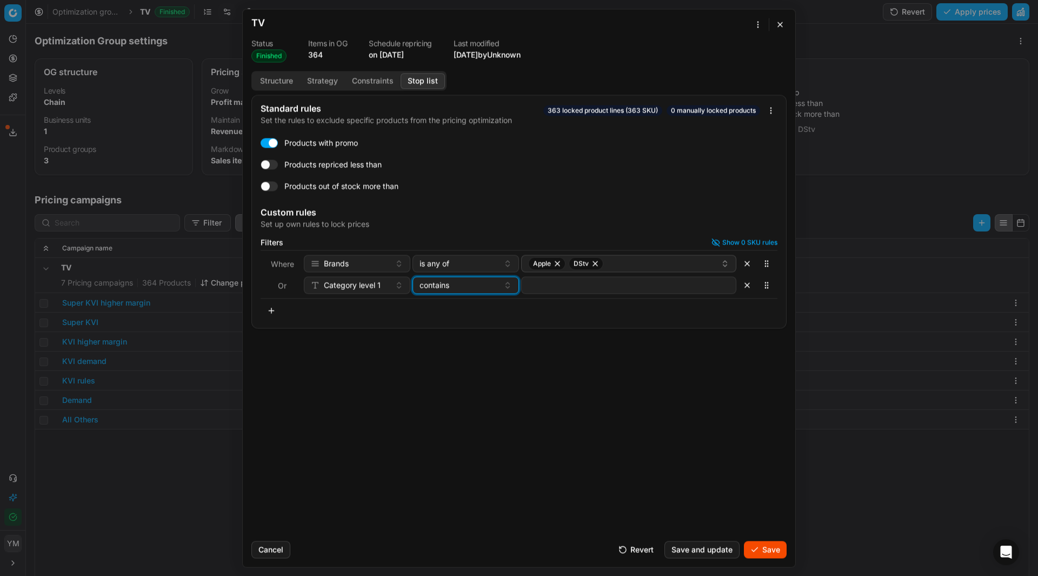
click at [510, 284] on button "contains" at bounding box center [466, 284] width 107 height 17
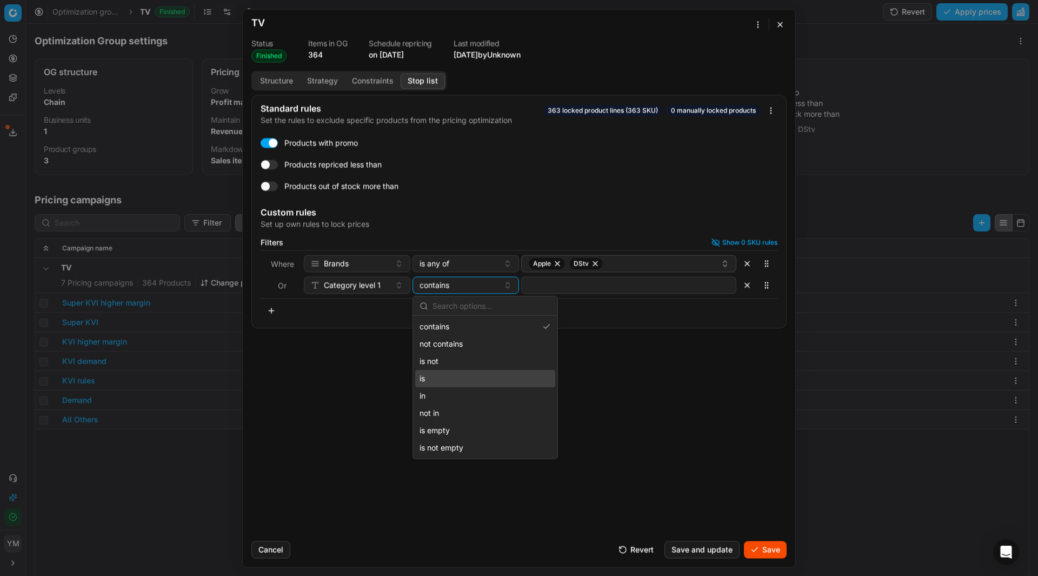
click at [442, 372] on div "is" at bounding box center [485, 378] width 140 height 17
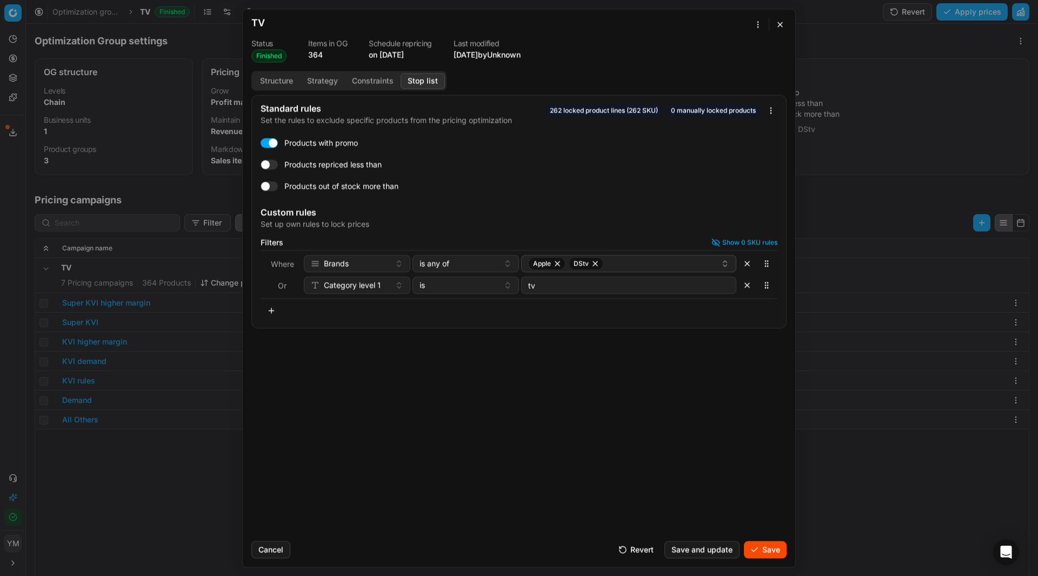
type input "tv"
click at [766, 548] on button "Save" at bounding box center [765, 549] width 43 height 17
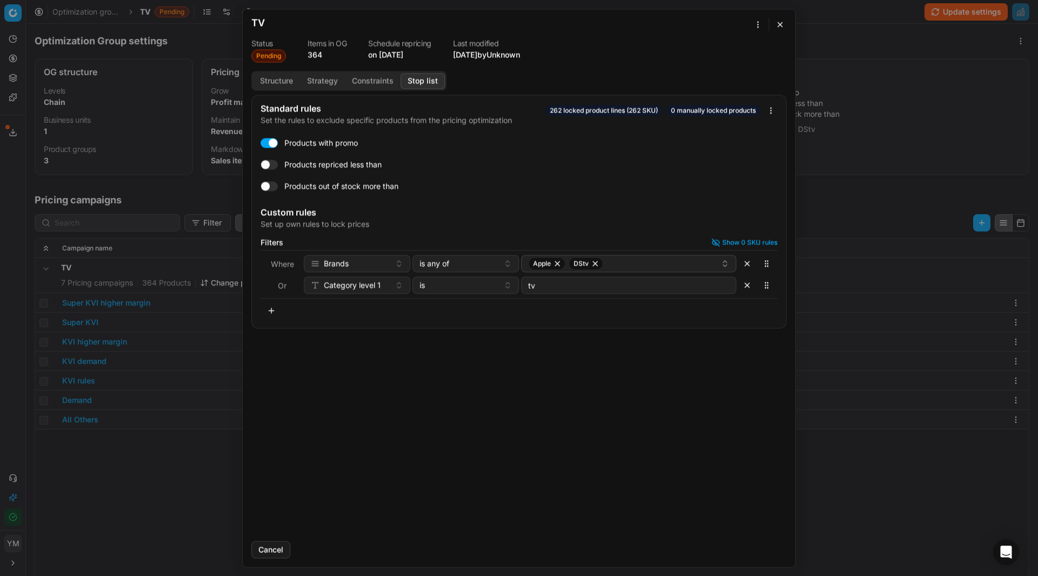
click at [743, 287] on button "button" at bounding box center [747, 284] width 17 height 17
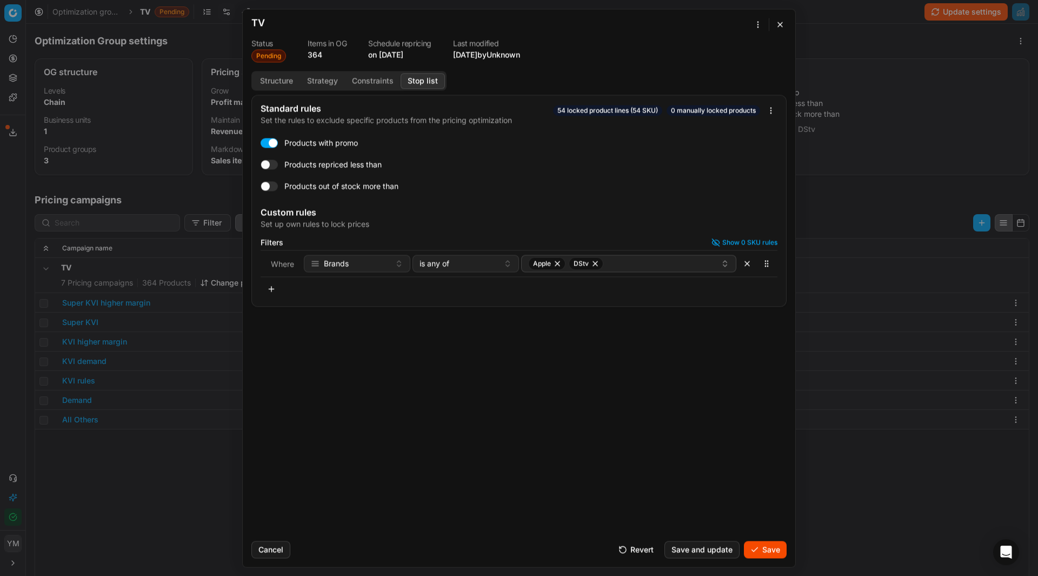
click at [269, 549] on button "Cancel" at bounding box center [270, 549] width 39 height 17
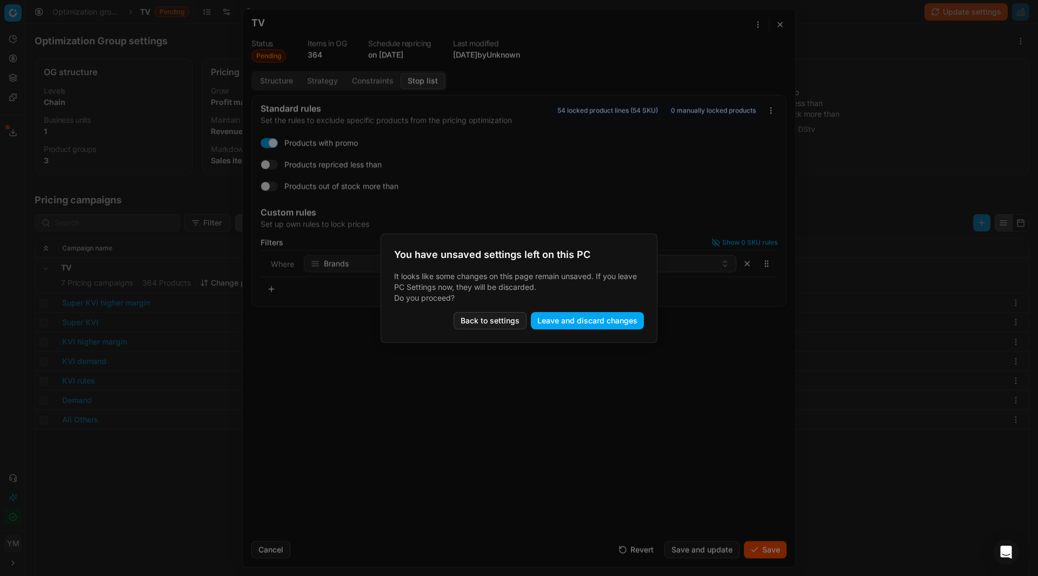
click at [550, 320] on button "Leave and discard changes" at bounding box center [587, 320] width 113 height 17
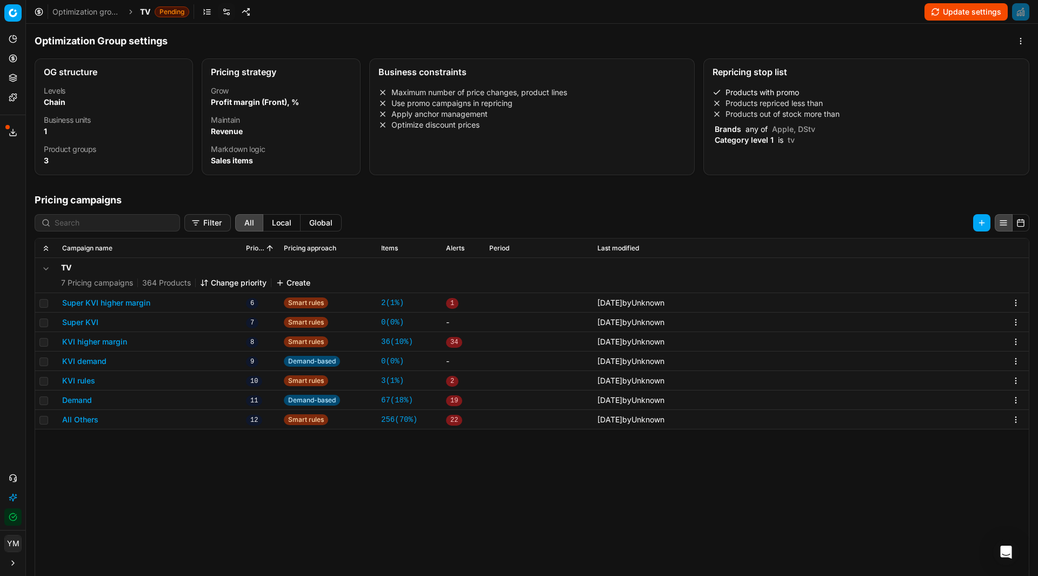
click at [761, 168] on div "Repricing stop list Products with promo Products repriced less than Products ou…" at bounding box center [867, 116] width 326 height 117
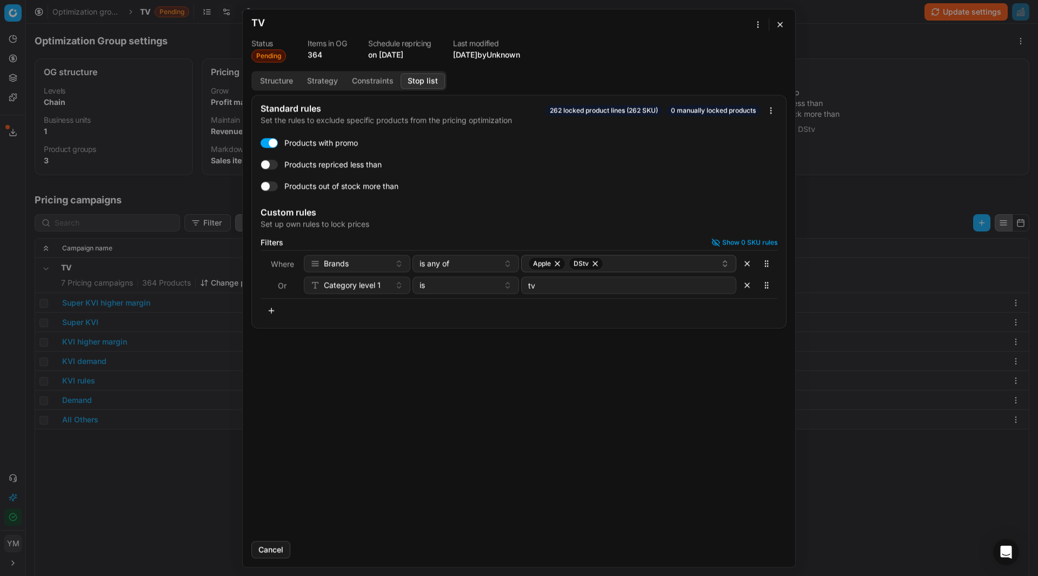
click at [778, 22] on button "button" at bounding box center [780, 24] width 13 height 13
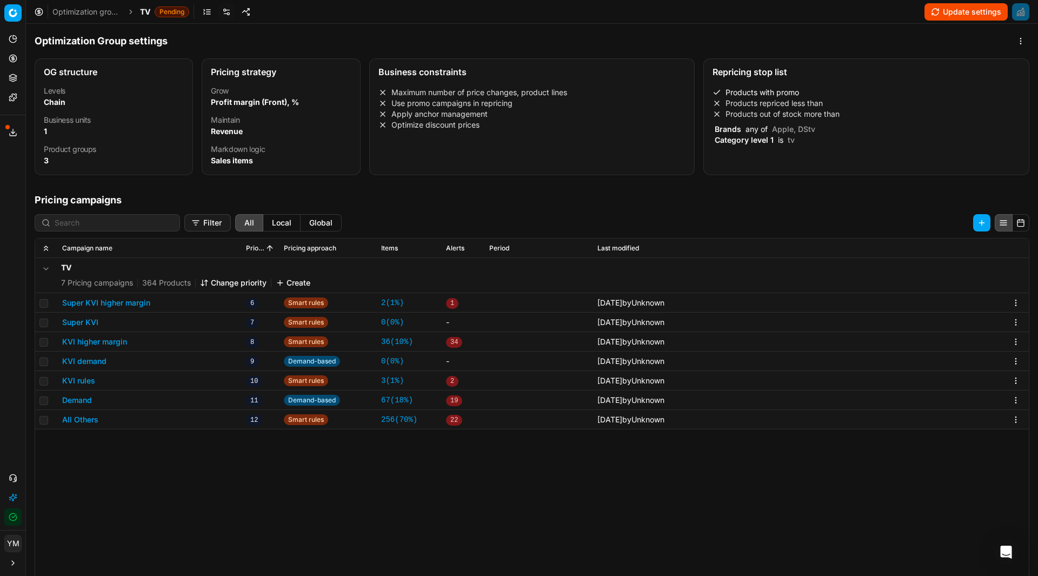
click at [957, 8] on button "Update settings" at bounding box center [966, 11] width 83 height 17
click at [96, 11] on link "Optimization groups" at bounding box center [86, 11] width 69 height 11
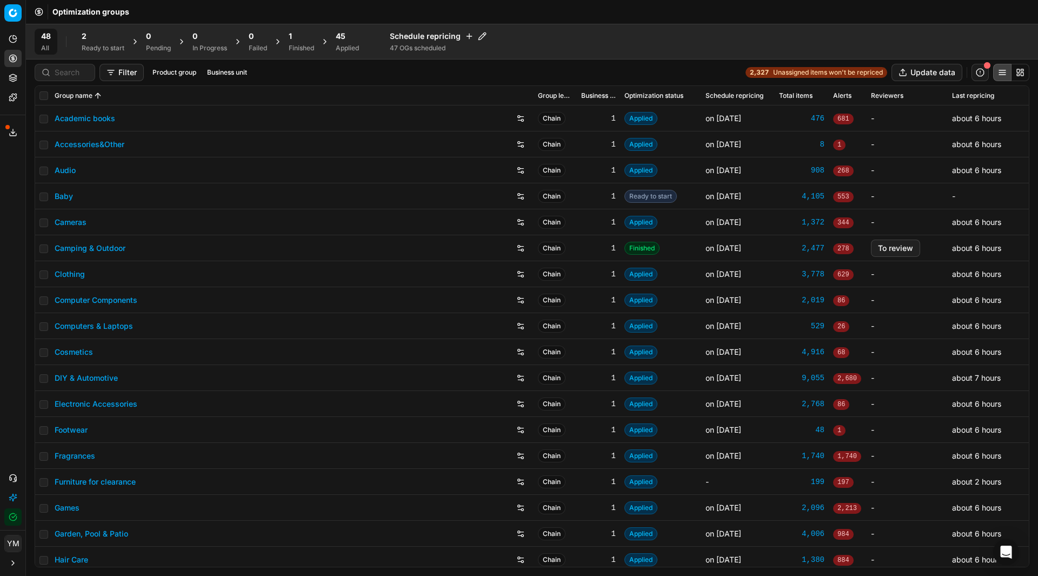
click at [295, 38] on div "1" at bounding box center [301, 36] width 25 height 11
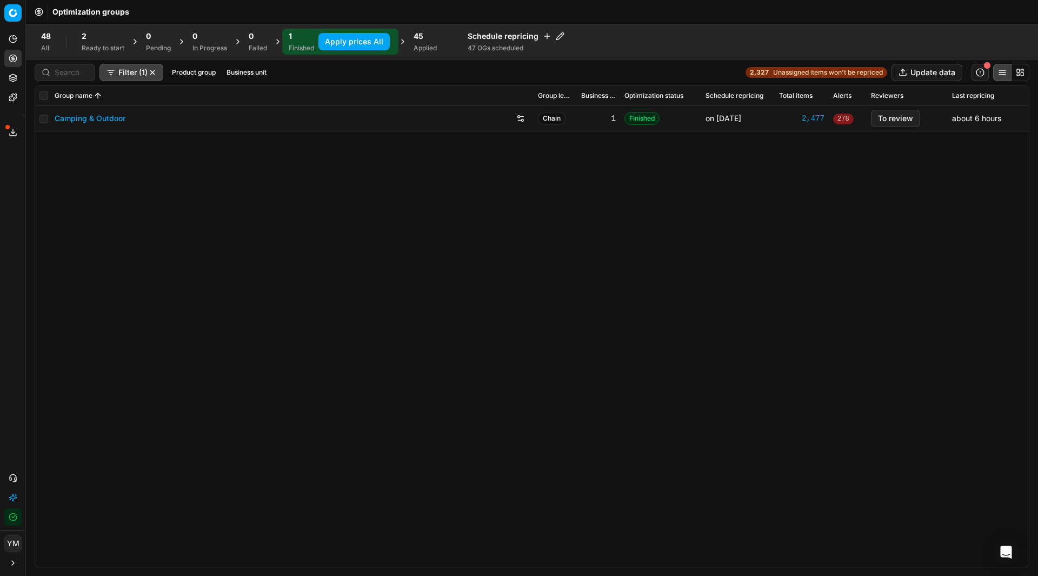
click at [415, 43] on div "45 Applied" at bounding box center [425, 42] width 23 height 22
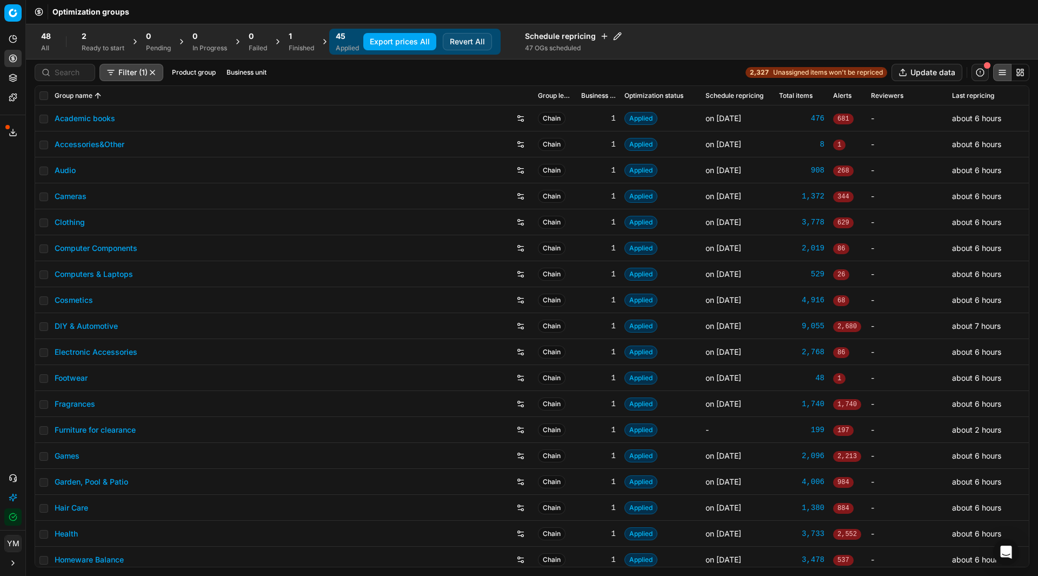
click at [100, 45] on div "Ready to start" at bounding box center [103, 48] width 43 height 9
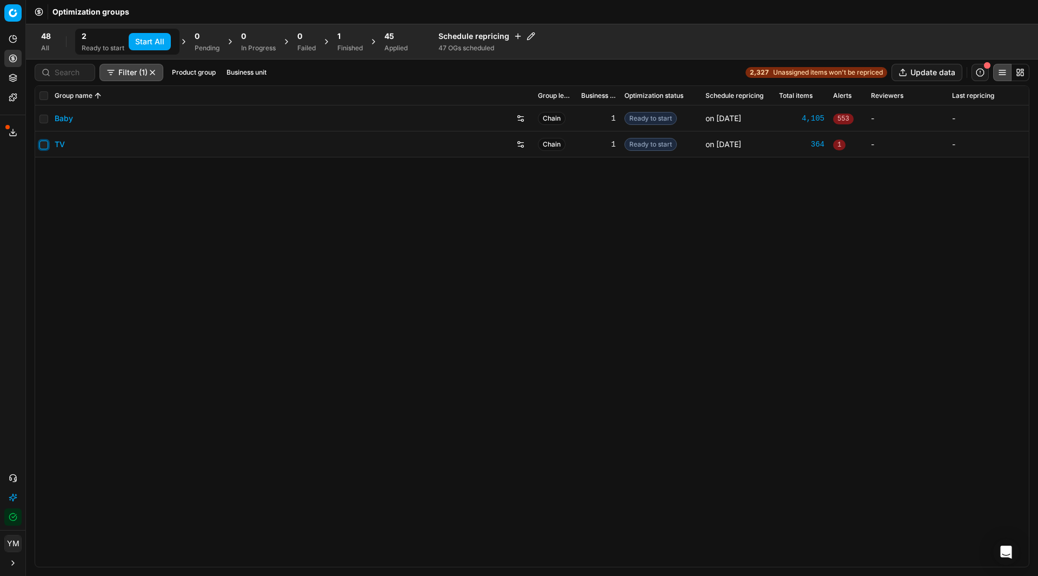
click at [43, 145] on input "checkbox" at bounding box center [43, 145] width 9 height 9
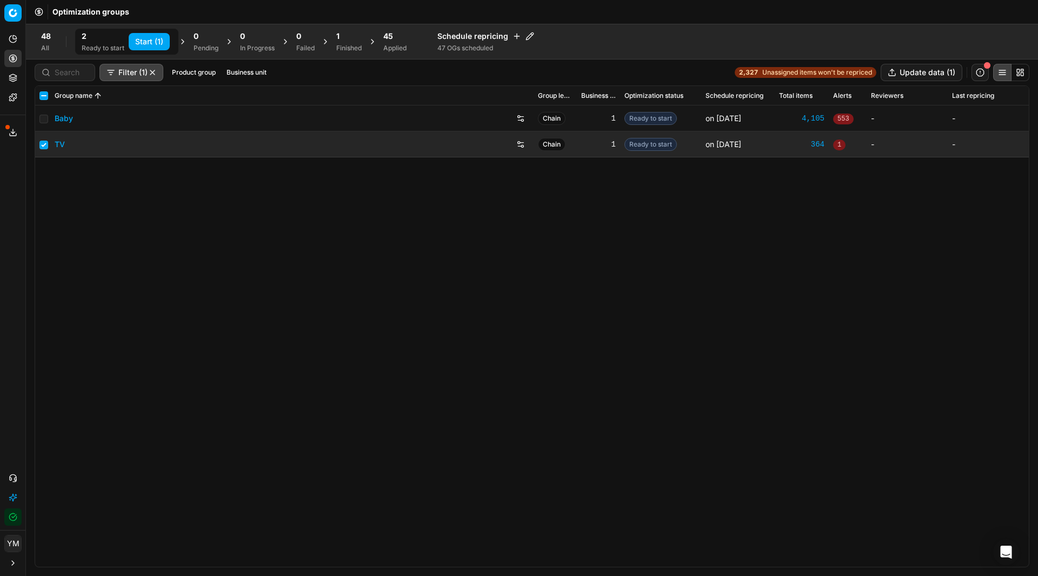
click at [150, 44] on button "Start (1)" at bounding box center [149, 41] width 41 height 17
checkbox input "false"
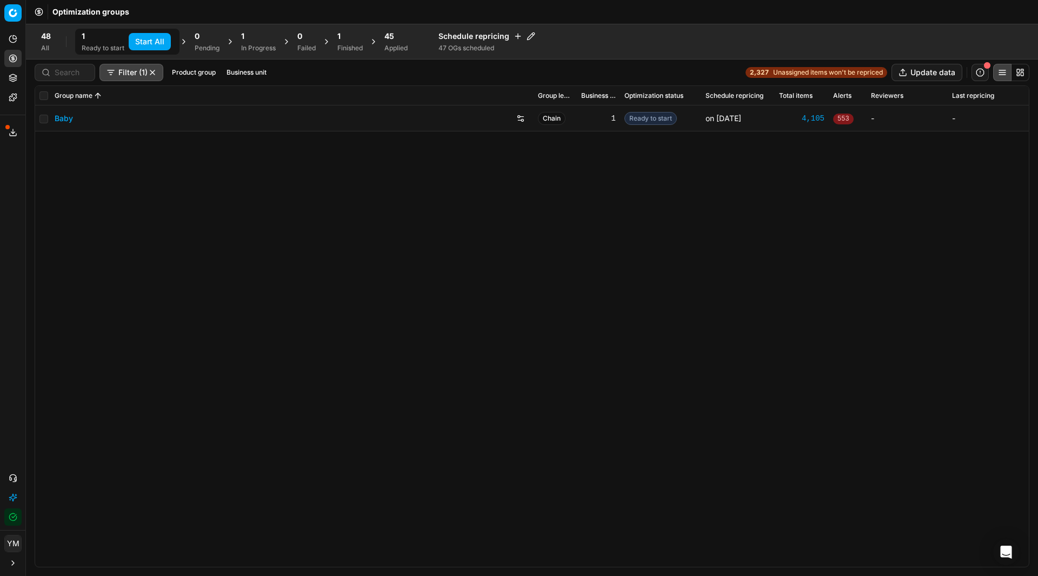
click at [340, 37] on span "1" at bounding box center [338, 36] width 3 height 11
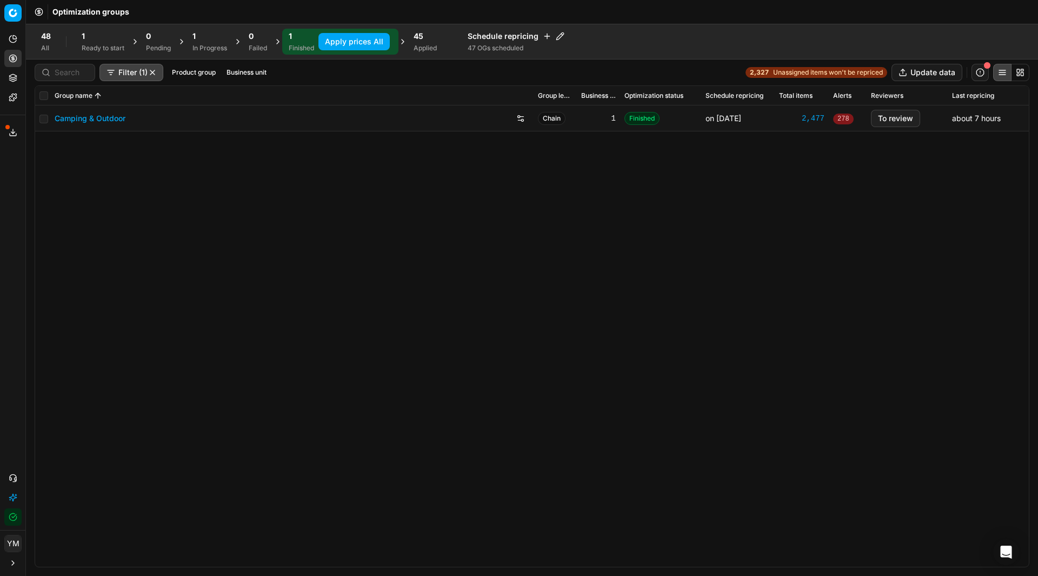
click at [211, 38] on div "1" at bounding box center [210, 36] width 35 height 11
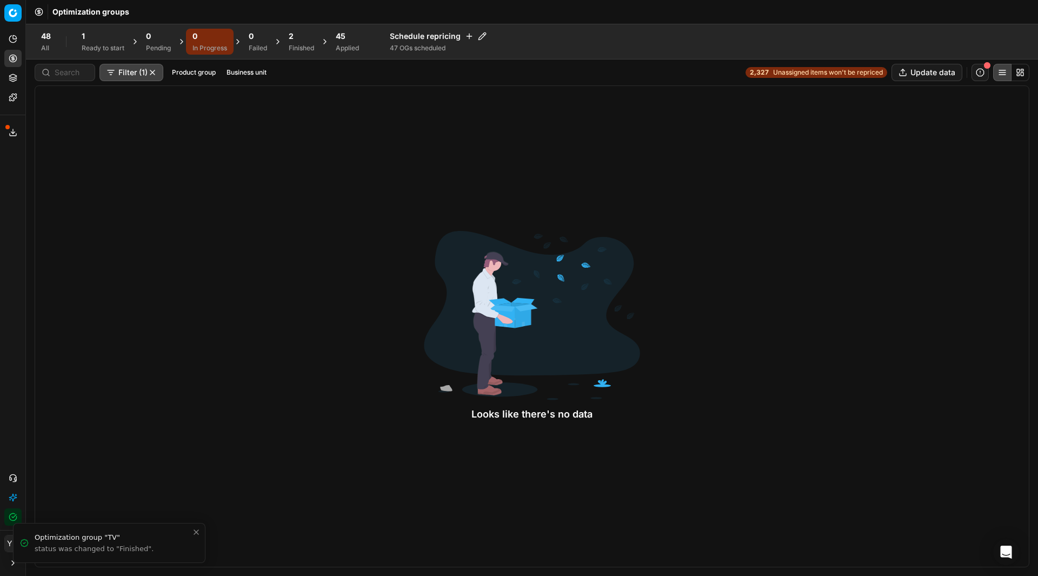
click at [290, 52] on div "2 Finished" at bounding box center [301, 42] width 38 height 26
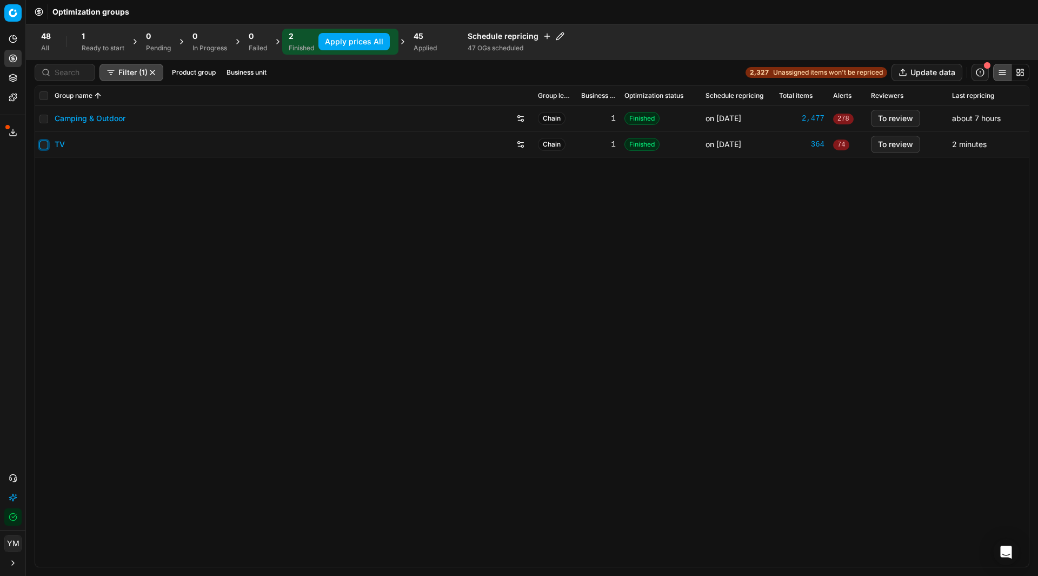
click at [47, 145] on input "checkbox" at bounding box center [43, 145] width 9 height 9
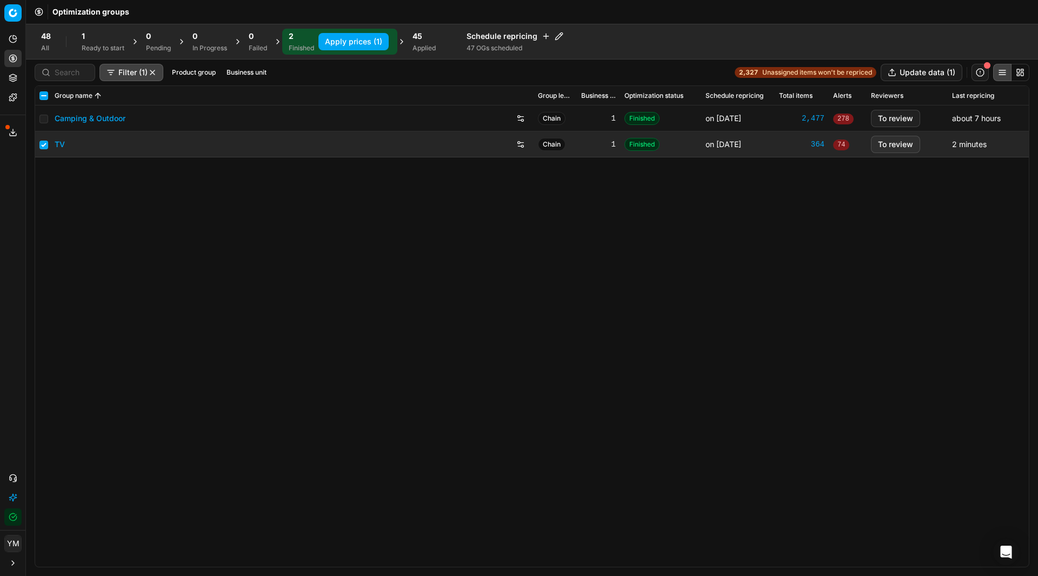
click at [350, 39] on button "Apply prices (1)" at bounding box center [354, 41] width 70 height 17
checkbox input "false"
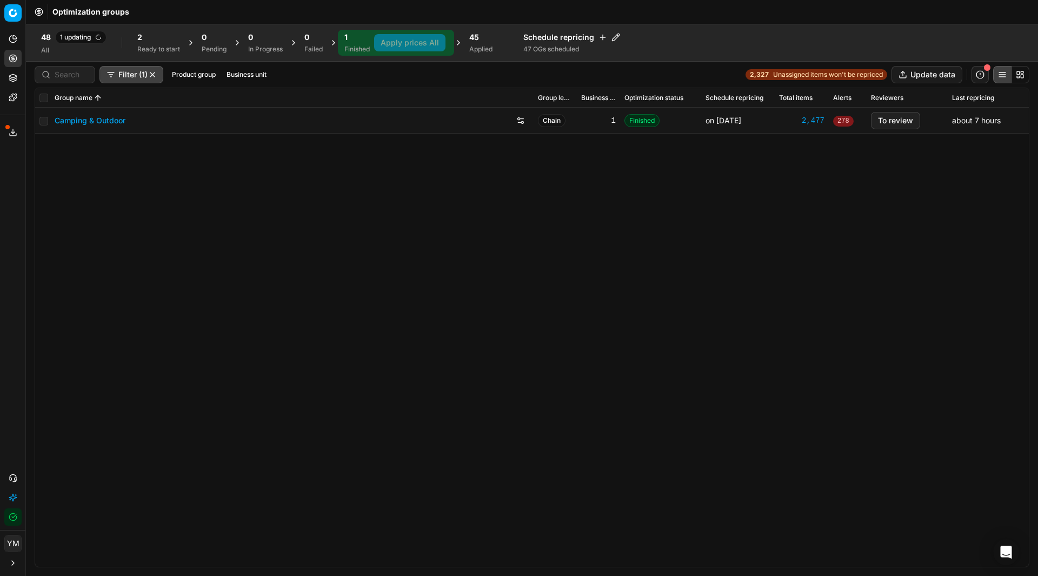
click at [472, 38] on span "45" at bounding box center [474, 37] width 10 height 11
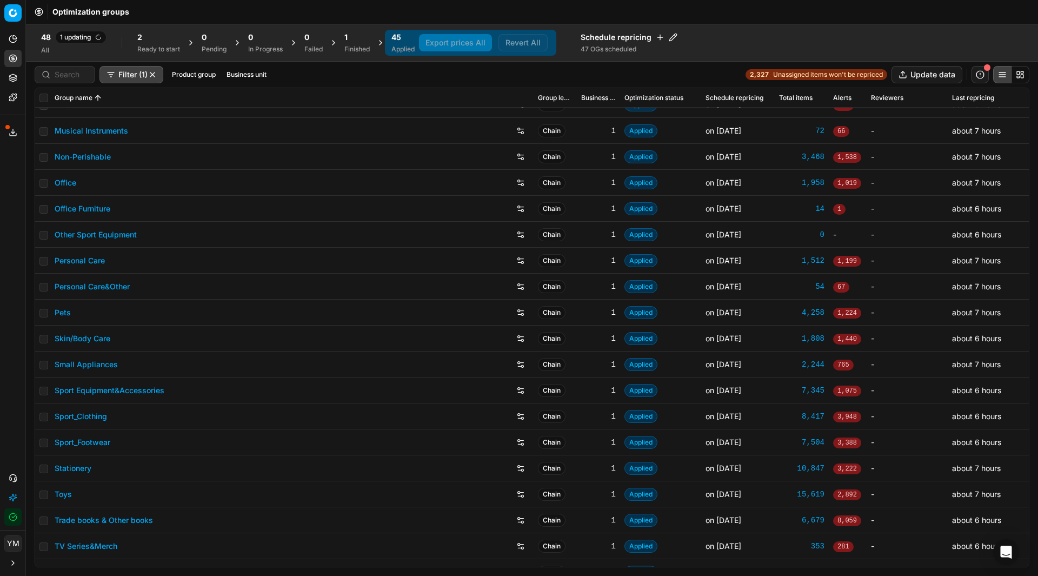
scroll to position [709, 0]
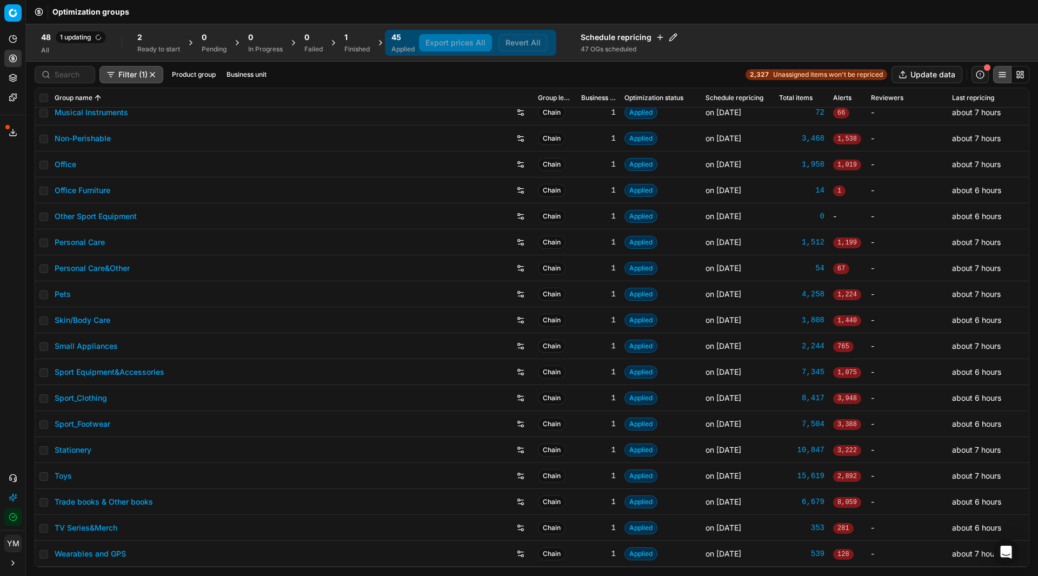
click at [361, 32] on div "1" at bounding box center [357, 37] width 25 height 11
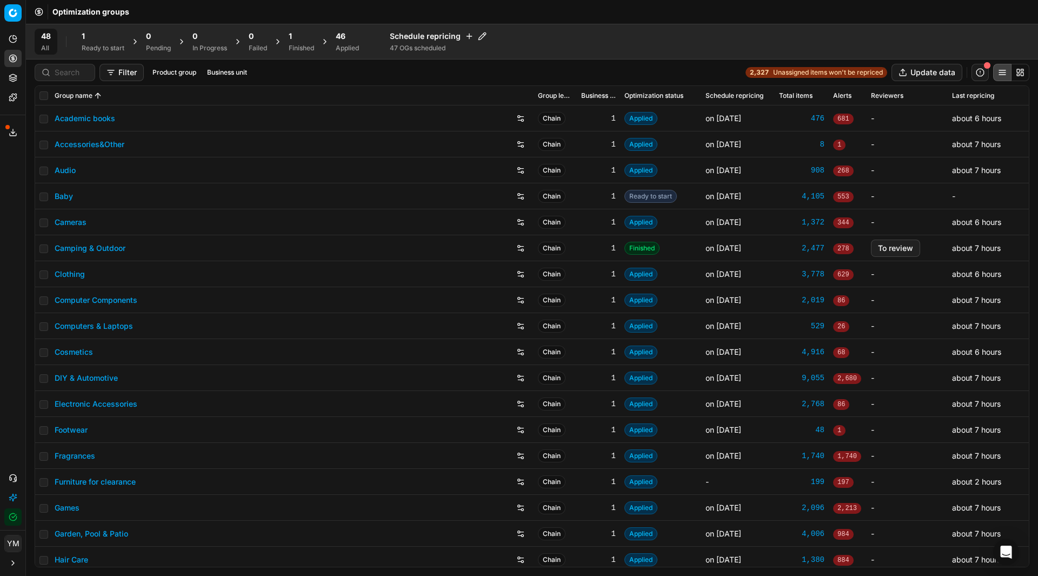
click at [334, 41] on div "46 Applied" at bounding box center [347, 42] width 36 height 26
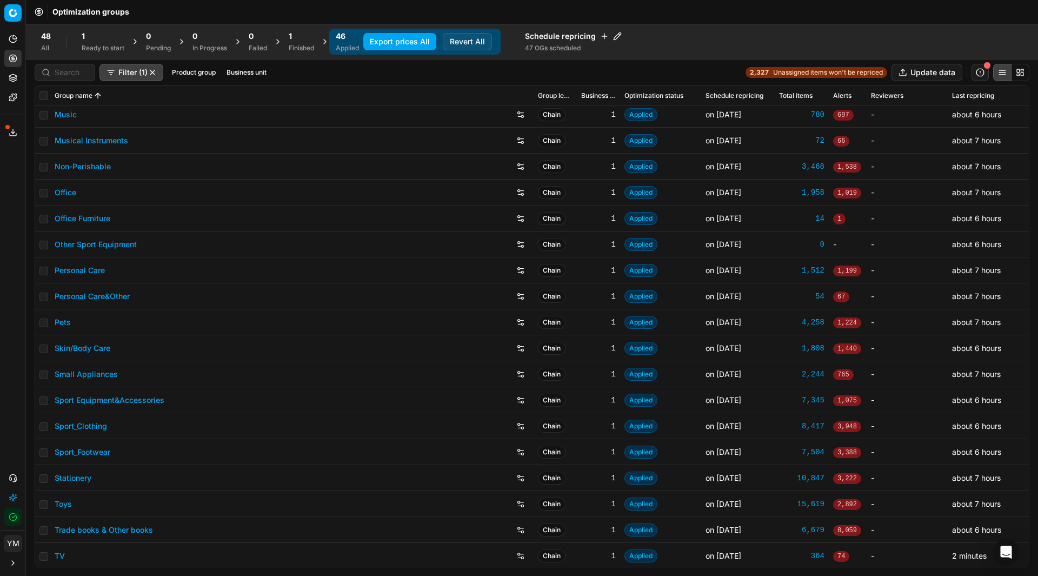
scroll to position [733, 0]
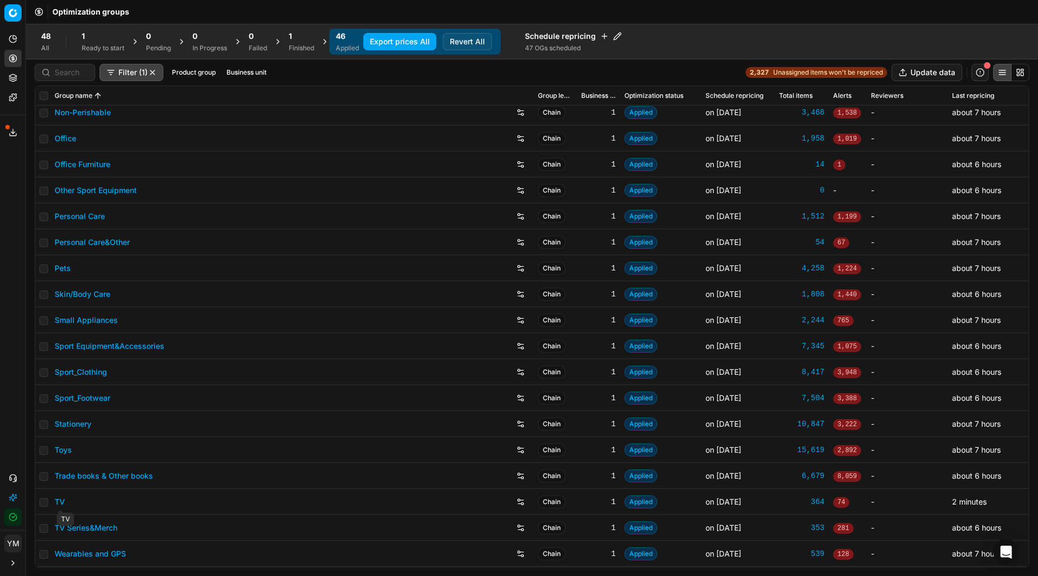
click at [61, 500] on link "TV" at bounding box center [60, 501] width 10 height 11
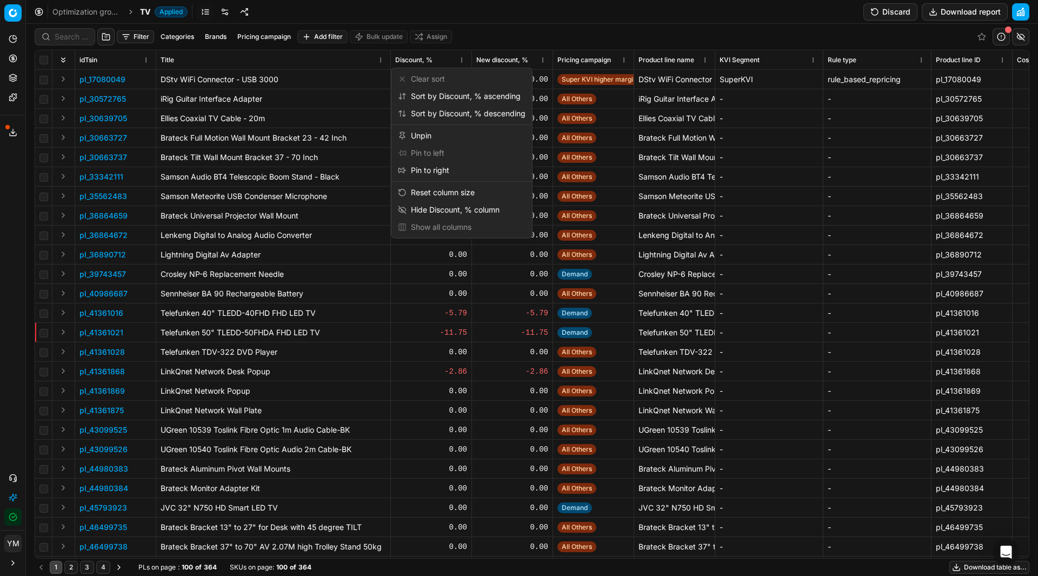
click at [459, 58] on html "Pricing platform Analytics Pricing Product portfolio Templates Export service 1…" at bounding box center [519, 288] width 1038 height 576
click at [440, 135] on div "Unpin" at bounding box center [462, 135] width 136 height 17
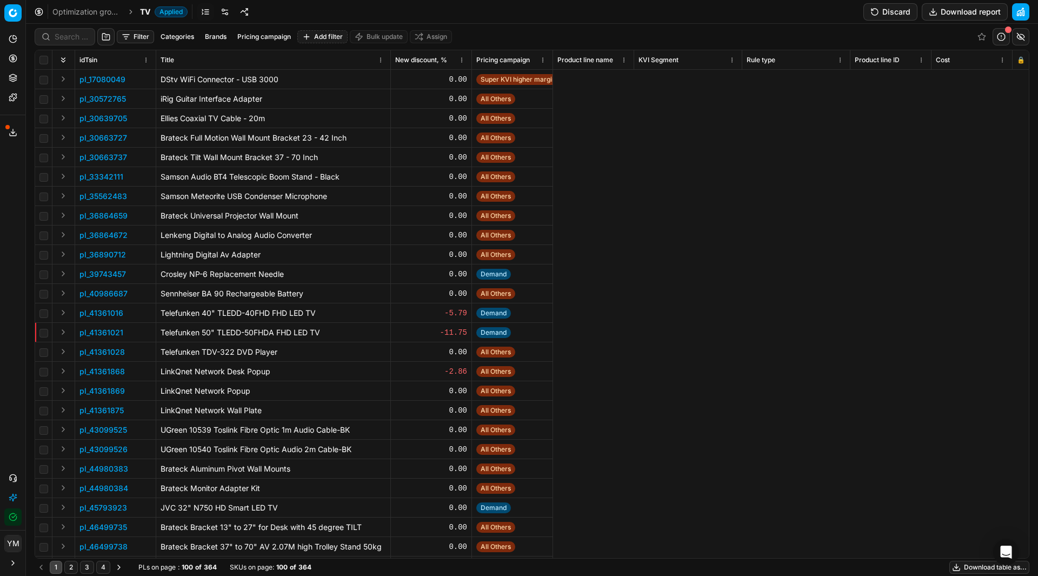
scroll to position [0, 2449]
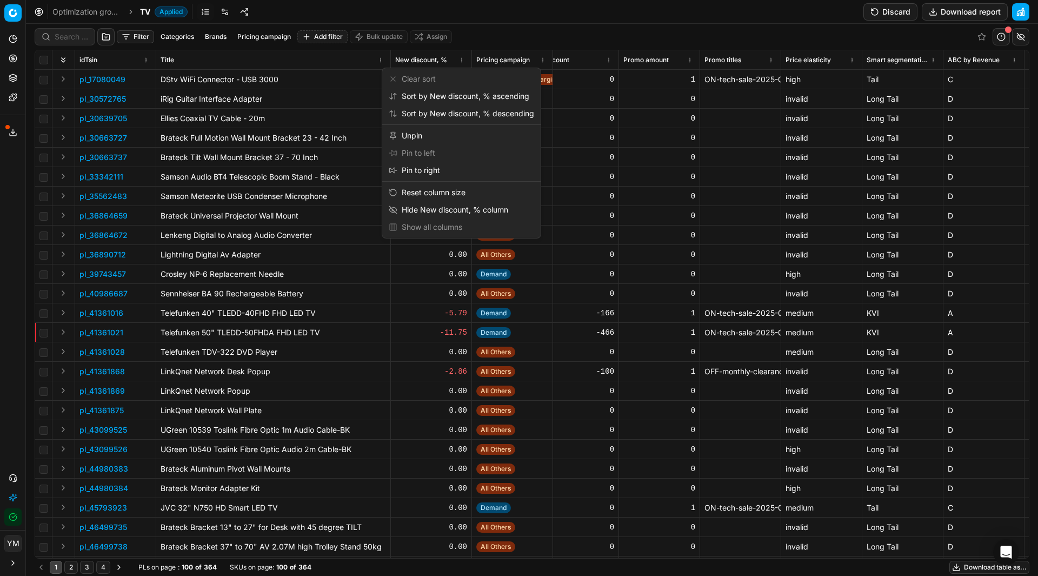
click at [463, 60] on html "Pricing platform Analytics Pricing Product portfolio Templates Export service 1…" at bounding box center [519, 288] width 1038 height 576
click at [463, 130] on div "Unpin" at bounding box center [462, 135] width 154 height 17
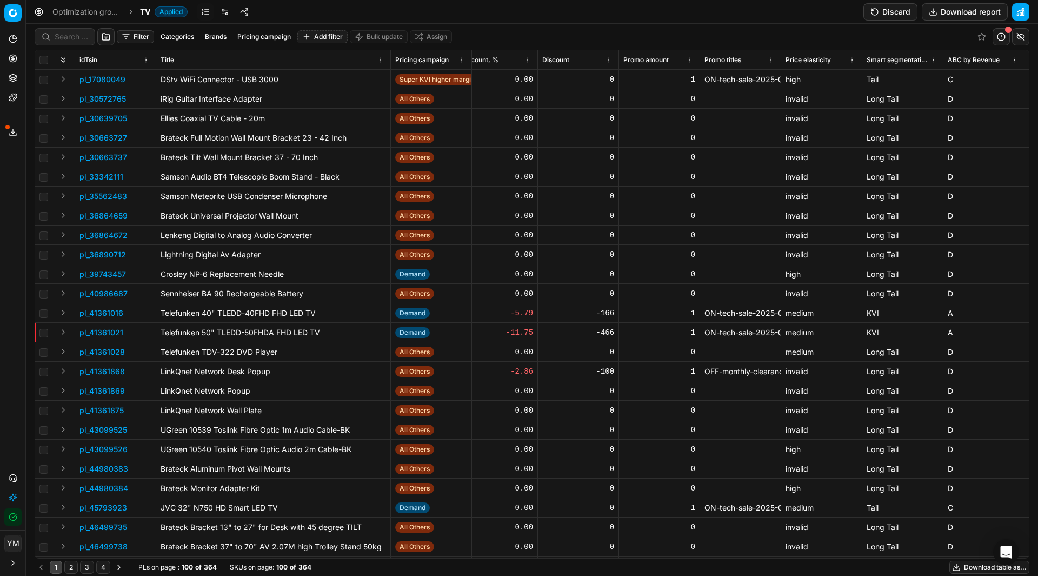
scroll to position [0, 1295]
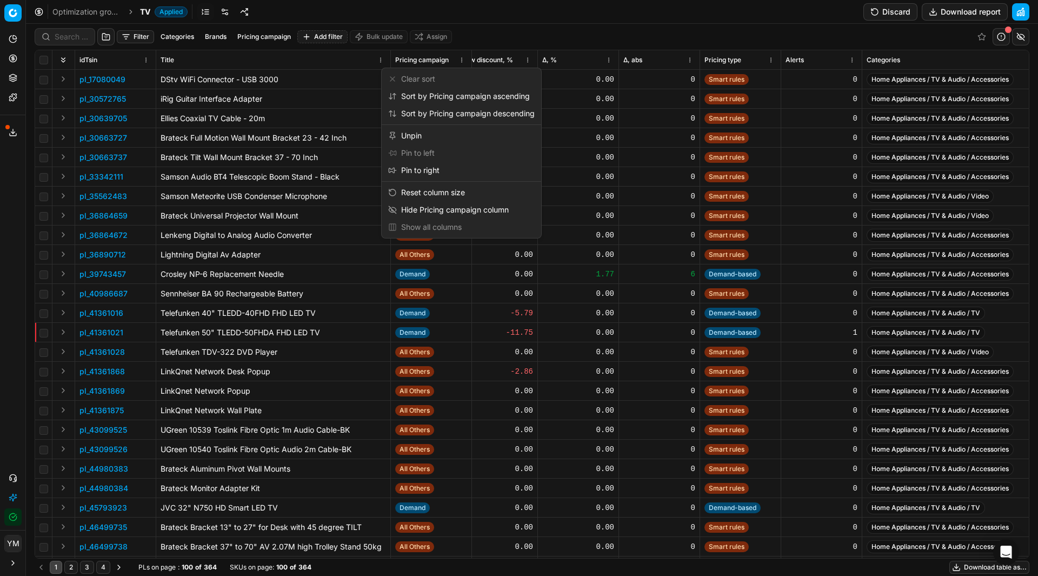
click at [460, 61] on html "Pricing platform Analytics Pricing Product portfolio Templates Export service 1…" at bounding box center [519, 288] width 1038 height 576
click at [456, 133] on div "Unpin" at bounding box center [461, 135] width 155 height 17
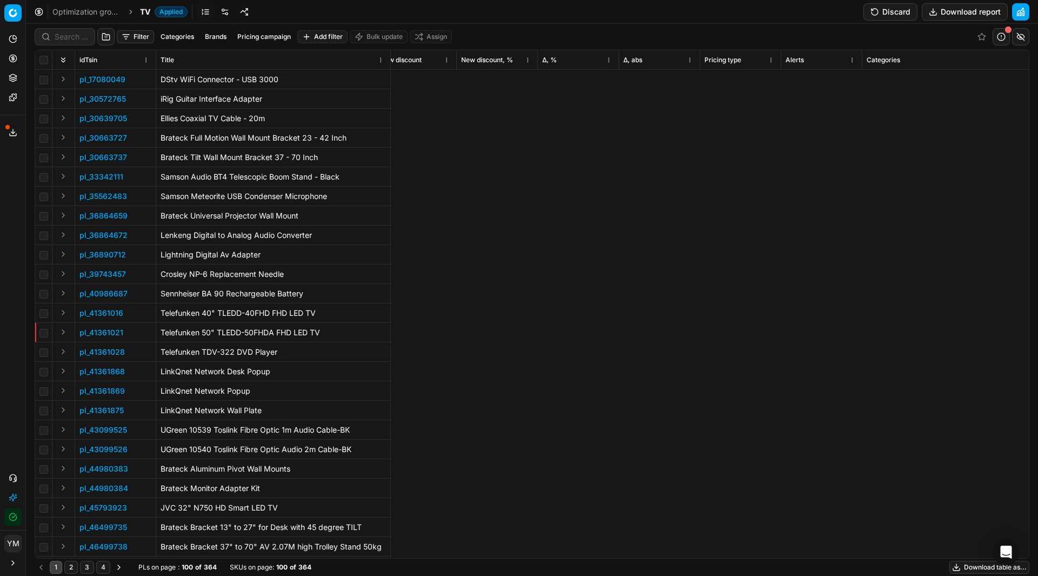
scroll to position [0, 231]
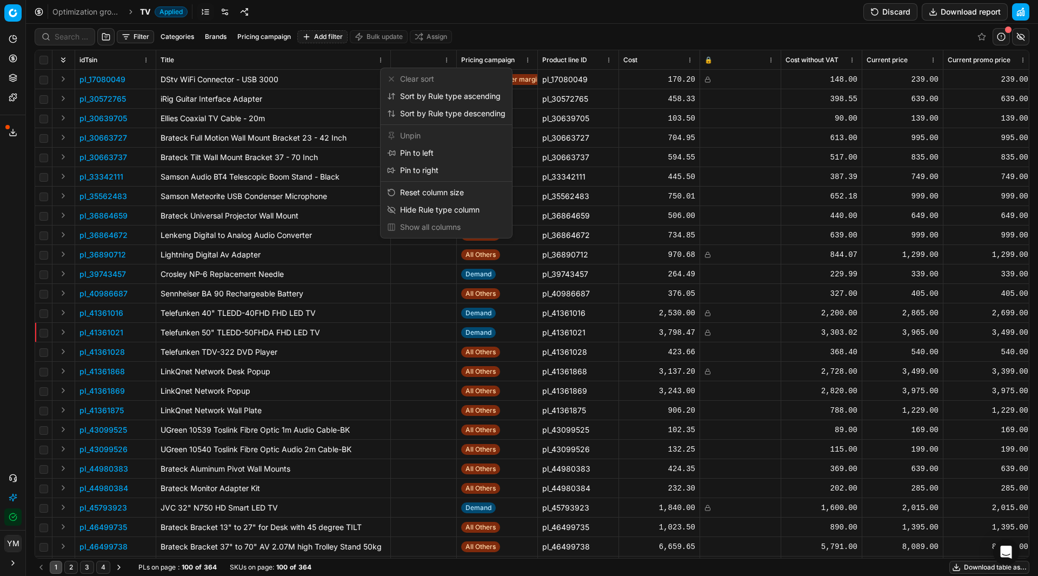
click at [445, 62] on html "Pricing platform Analytics Pricing Product portfolio Templates Export service 1…" at bounding box center [519, 288] width 1038 height 576
click at [504, 33] on html "Pricing platform Analytics Pricing Product portfolio Templates Export service 1…" at bounding box center [519, 288] width 1038 height 576
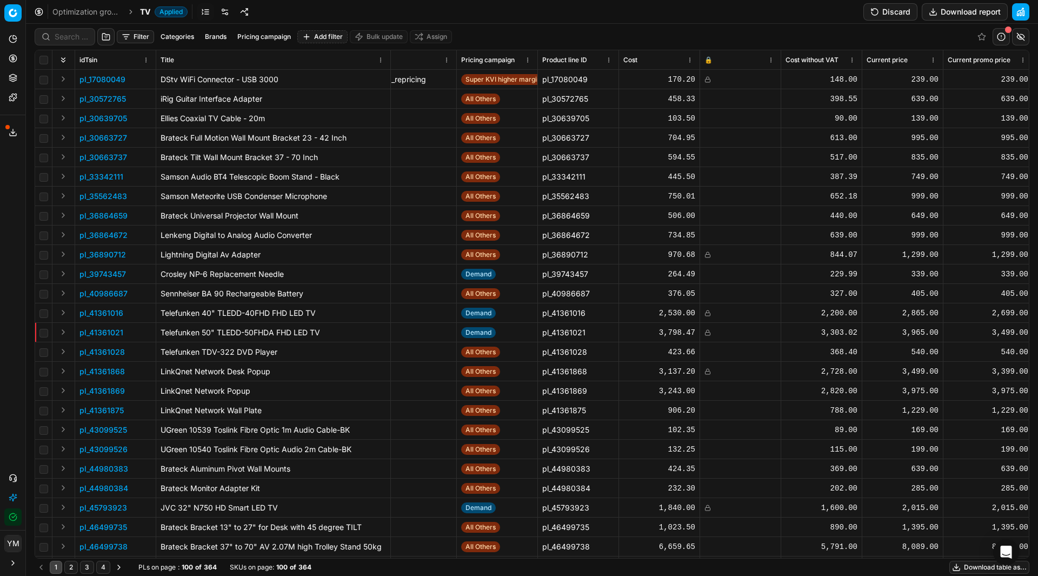
click at [129, 36] on button "Filter" at bounding box center [135, 36] width 37 height 13
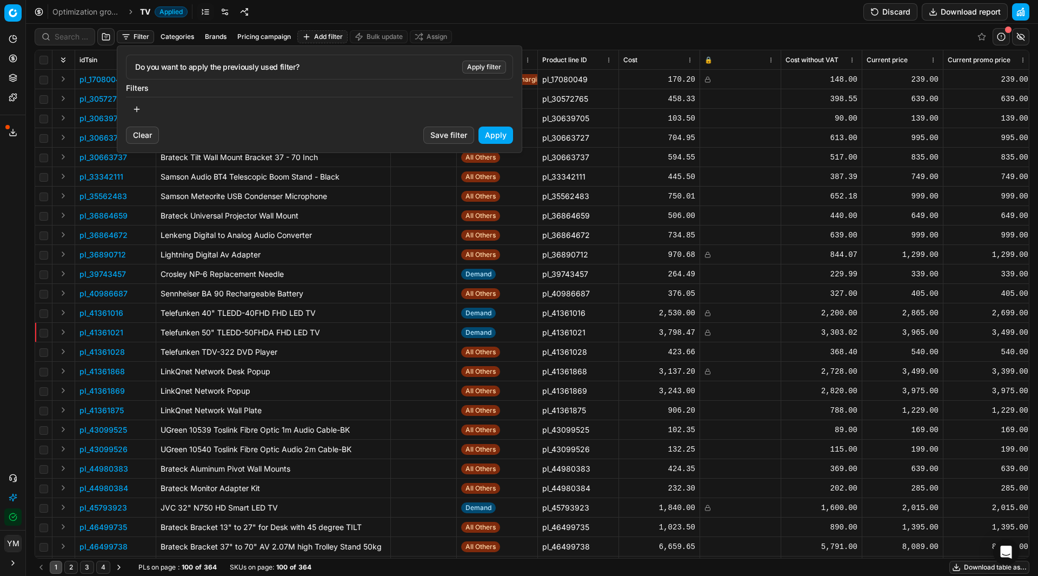
click at [137, 115] on button "button" at bounding box center [137, 109] width 22 height 17
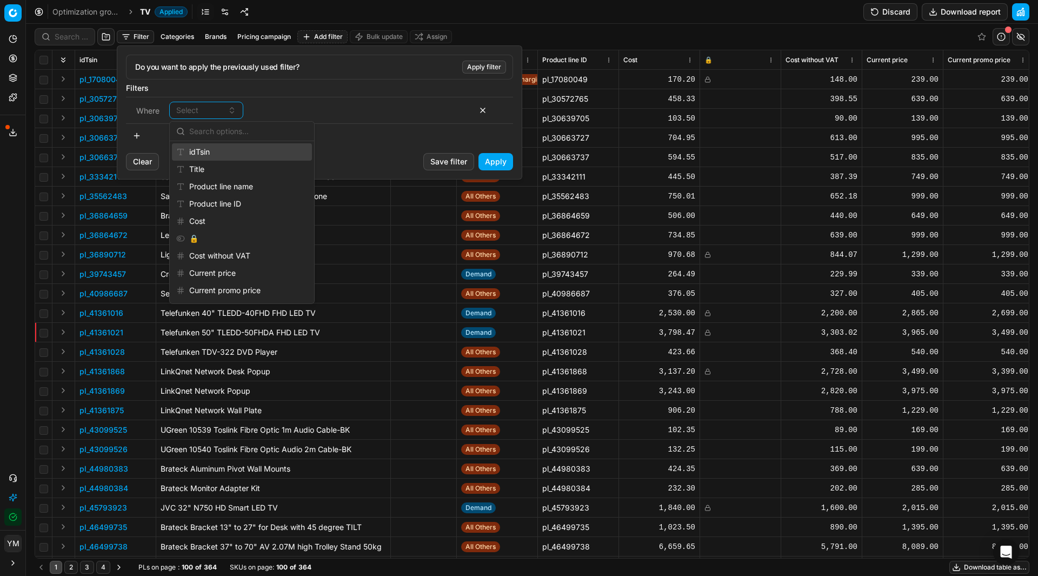
click at [205, 150] on div "idTsin" at bounding box center [242, 151] width 140 height 17
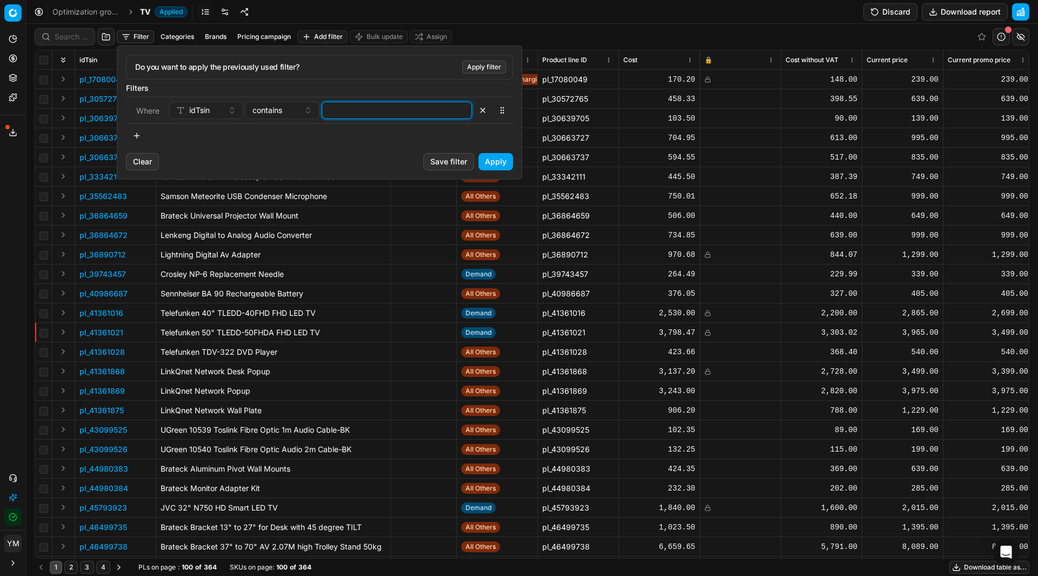
click at [381, 112] on input at bounding box center [397, 110] width 141 height 16
paste input "97317598"
type input "97317598"
click at [501, 160] on button "Apply" at bounding box center [496, 161] width 35 height 17
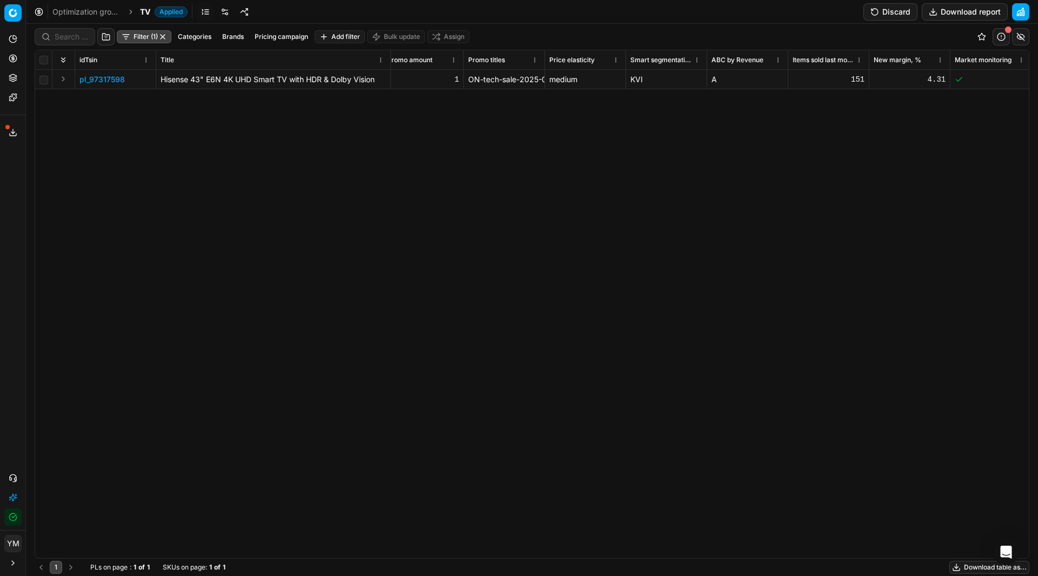
scroll to position [0, 2697]
drag, startPoint x: 533, startPoint y: 62, endPoint x: 587, endPoint y: 60, distance: 53.6
click at [587, 60] on div at bounding box center [586, 59] width 1 height 19
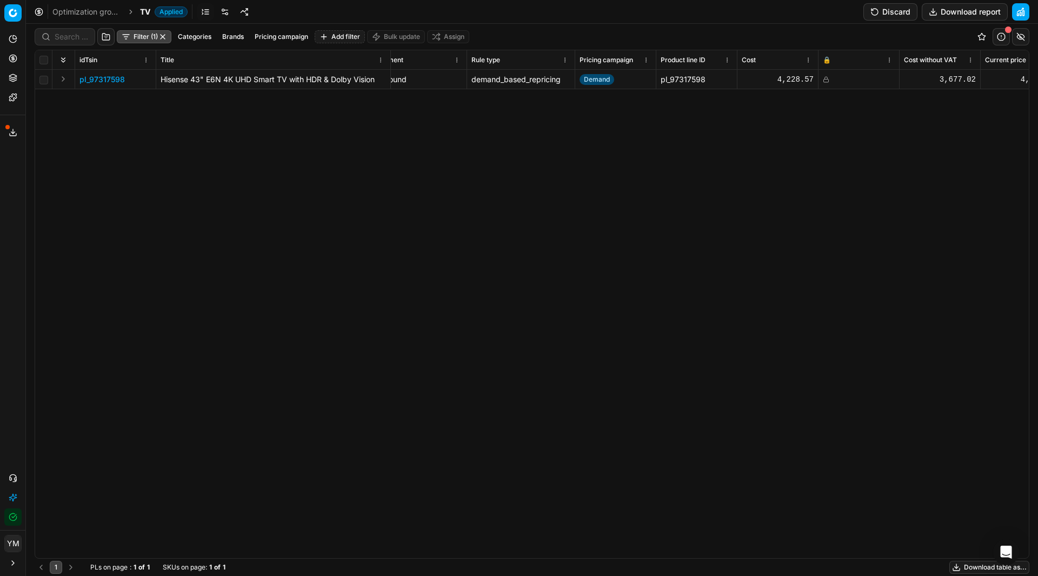
click at [95, 82] on p "pl_97317598" at bounding box center [102, 79] width 45 height 11
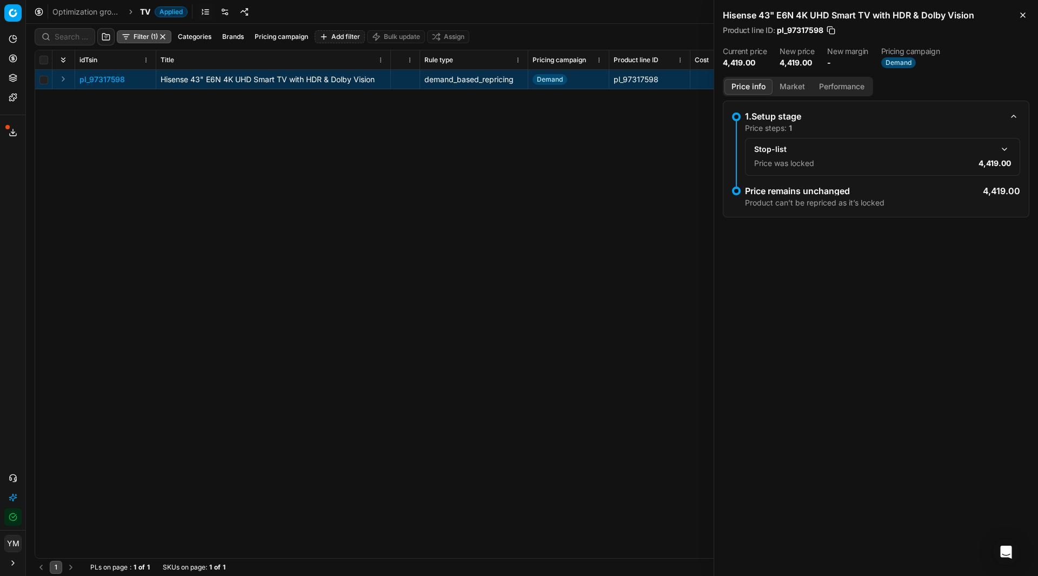
scroll to position [0, 167]
click at [360, 399] on div "pl_97317598 Hisense 43" E6N 4K UHD Smart TV with HDR & Dolby Vision Hisense 43"…" at bounding box center [365, 314] width 994 height 488
click at [1019, 13] on icon "button" at bounding box center [1023, 15] width 9 height 9
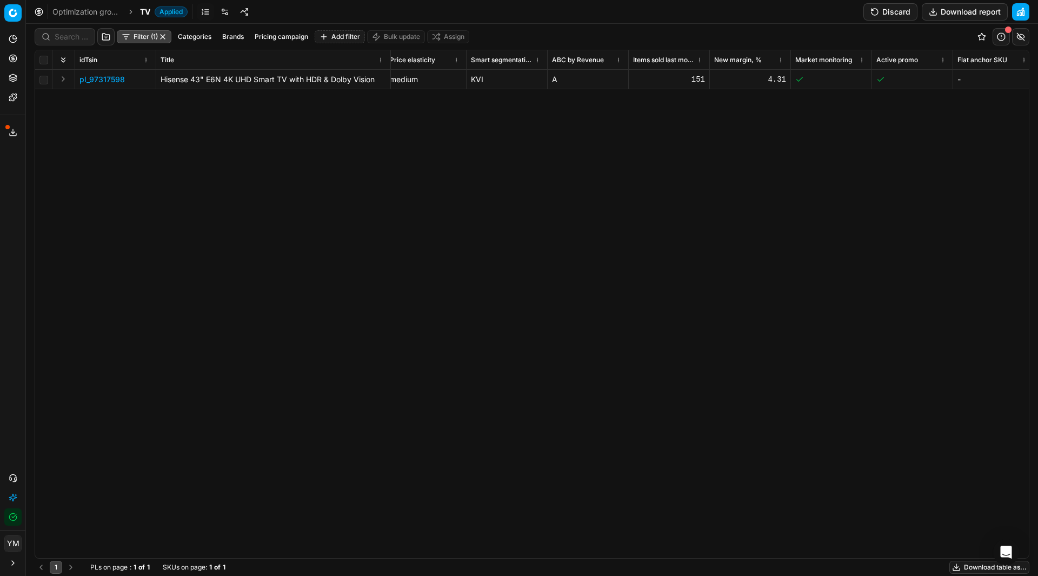
scroll to position [0, 2888]
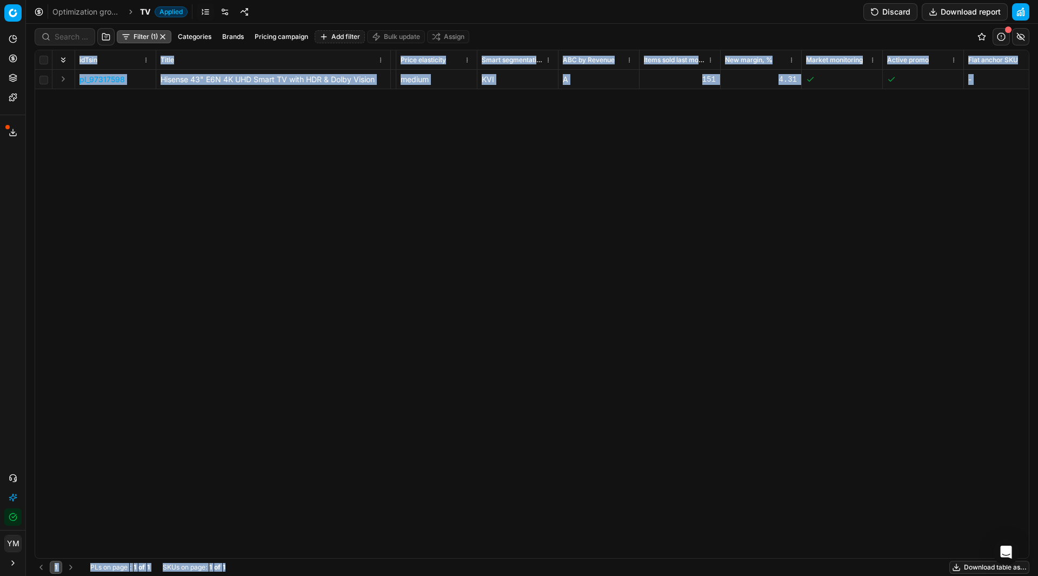
drag, startPoint x: 528, startPoint y: 549, endPoint x: 483, endPoint y: 560, distance: 46.7
click at [483, 560] on div "Filter (1) Categories Brands Pricing campaign Add filter Bulk update Assign idT…" at bounding box center [532, 300] width 1012 height 552
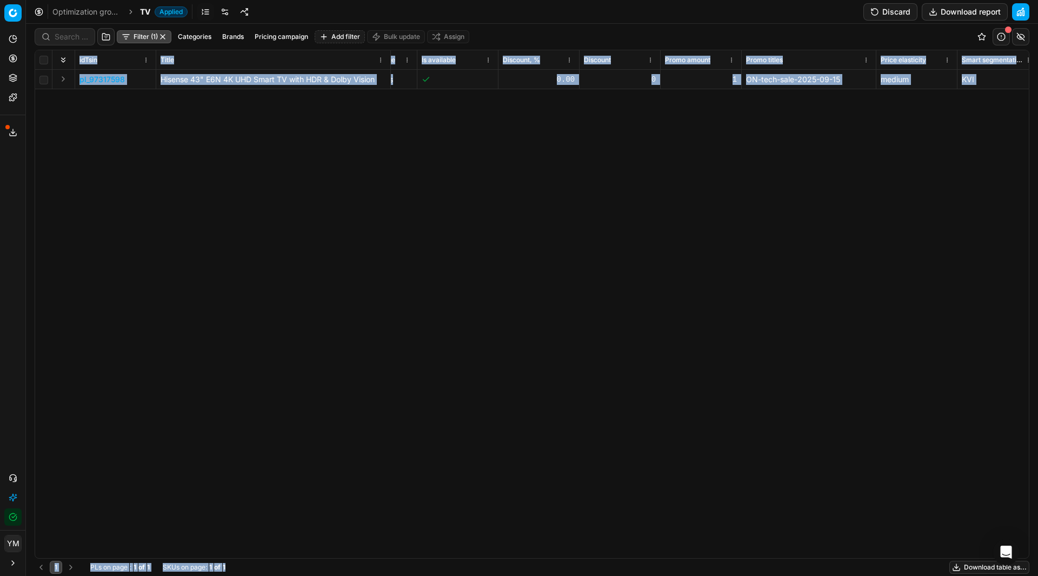
scroll to position [0, 2397]
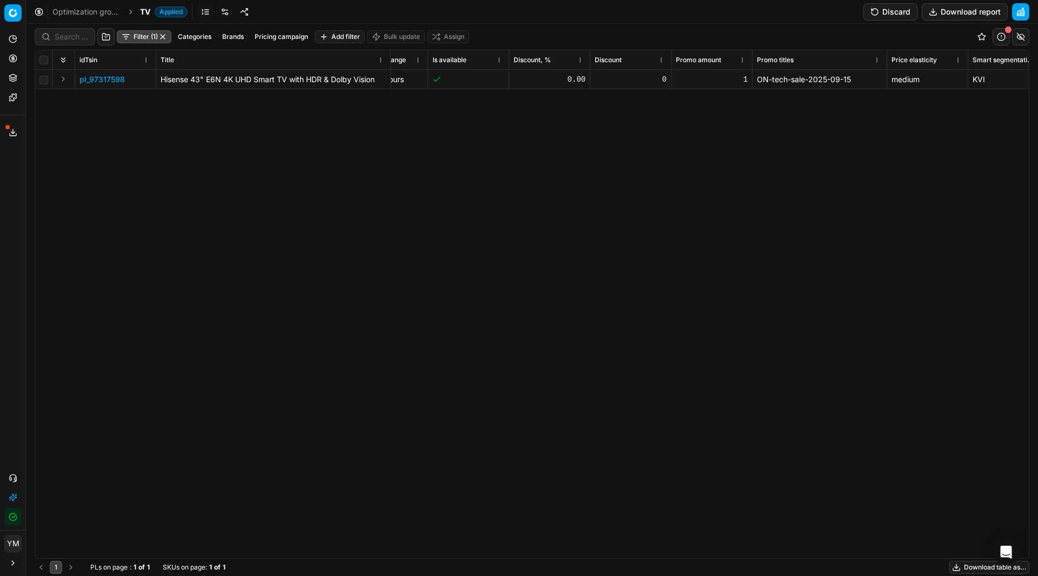
click at [867, 68] on th "Promo titles" at bounding box center [820, 59] width 135 height 19
drag, startPoint x: 863, startPoint y: 75, endPoint x: 760, endPoint y: 82, distance: 103.0
click at [760, 82] on div "ON-tech-sale-2025-09-15" at bounding box center [819, 79] width 125 height 11
copy div "ON-tech-sale-2025-09-15"
click at [641, 108] on div "idTsin Title Product line name KVI Segment Rule type Pricing campaign Product l…" at bounding box center [532, 304] width 994 height 508
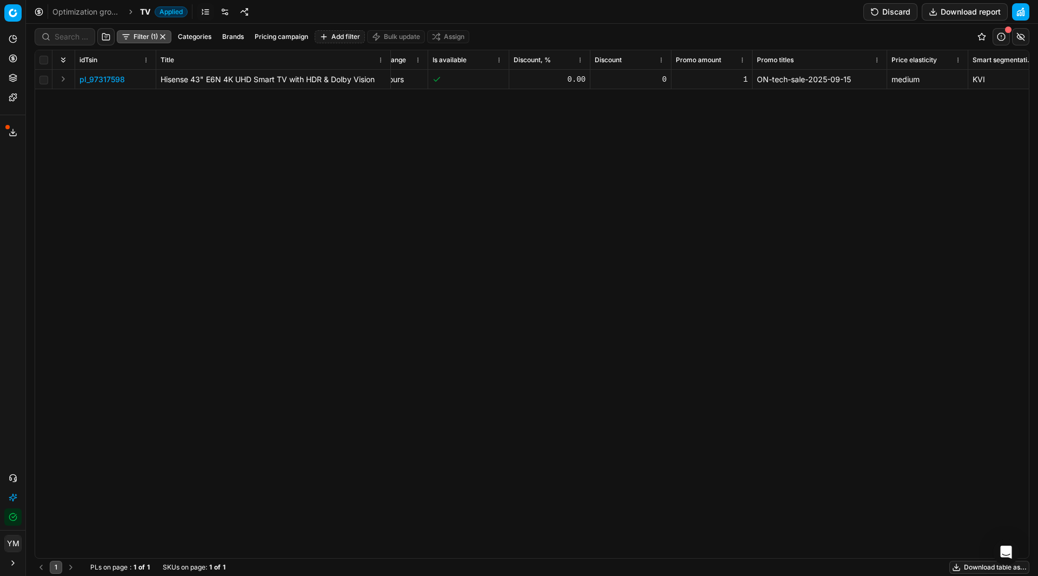
click at [118, 83] on p "pl_97317598" at bounding box center [102, 79] width 45 height 11
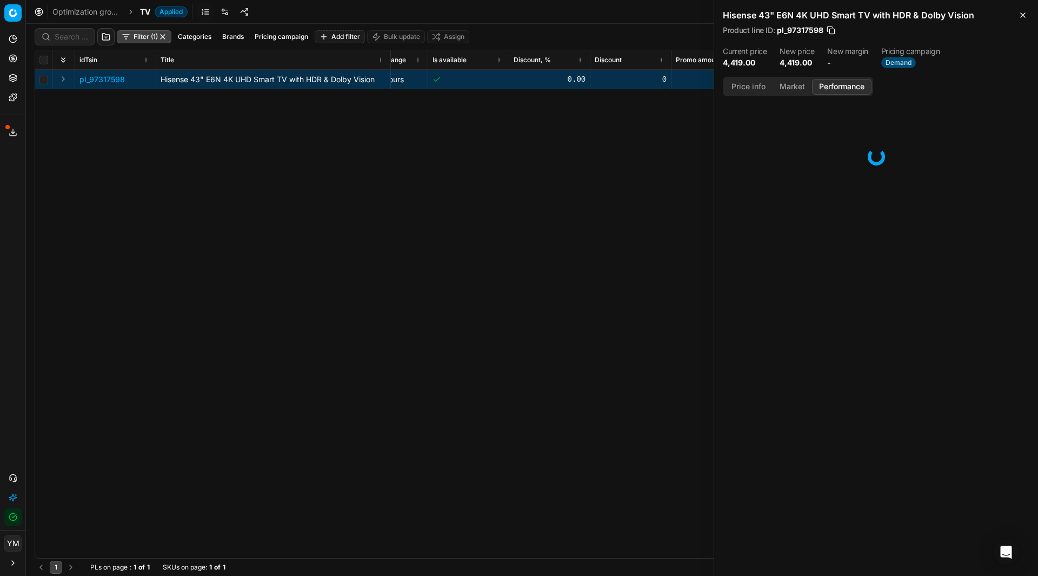
click at [837, 84] on button "Performance" at bounding box center [841, 87] width 59 height 16
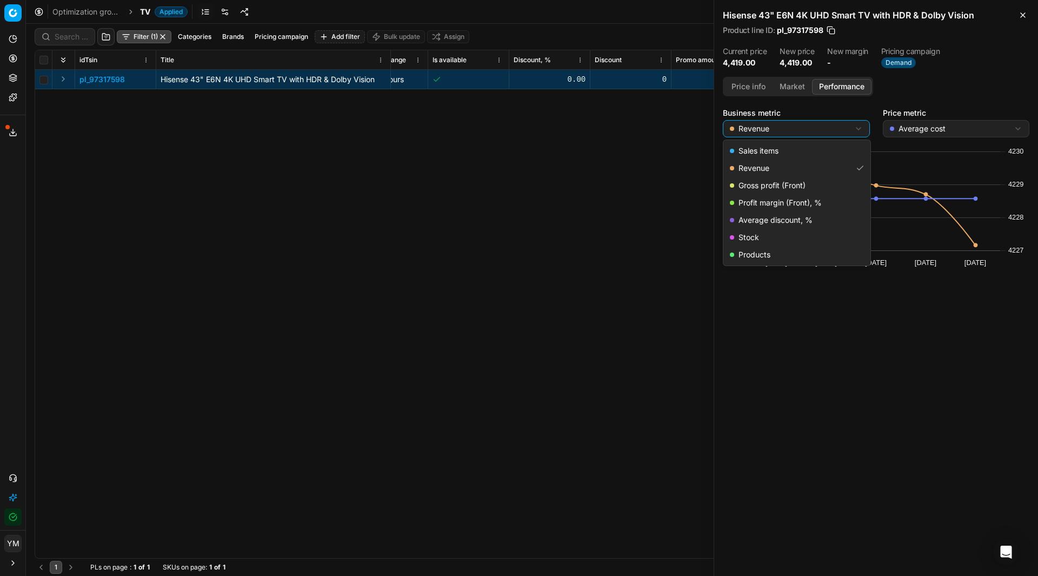
click at [857, 132] on html "Pricing platform Analytics Pricing Product portfolio Templates Export service 1…" at bounding box center [519, 288] width 1038 height 576
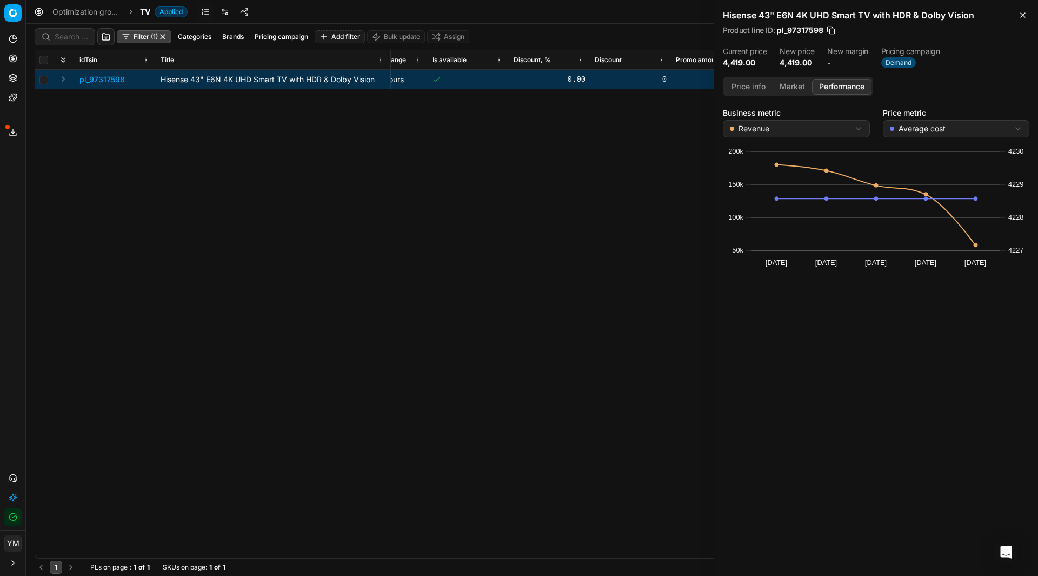
click at [896, 127] on html "Pricing platform Analytics Pricing Product portfolio Templates Export service 1…" at bounding box center [519, 288] width 1038 height 576
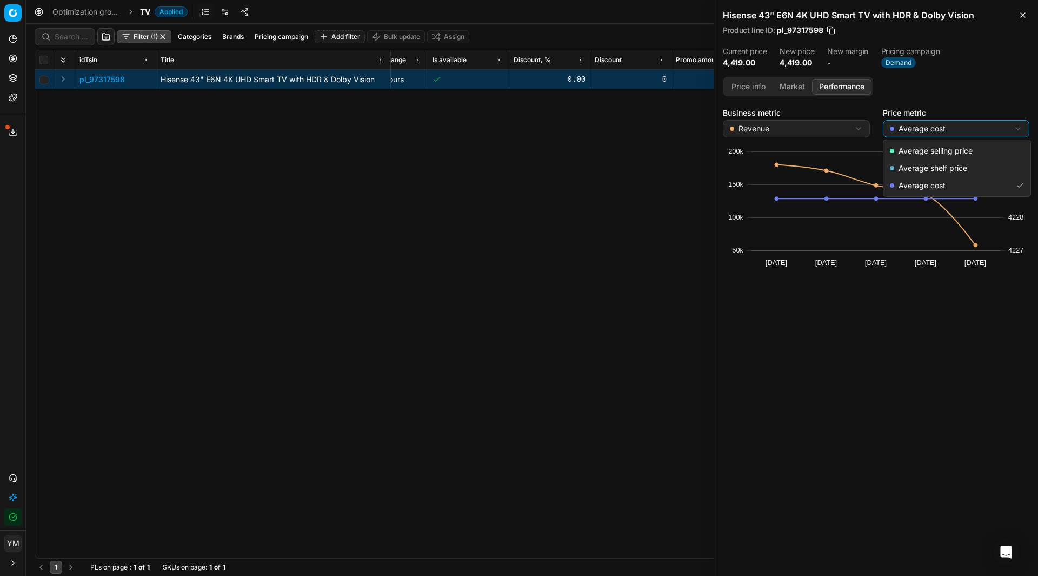
click at [896, 127] on html "Pricing platform Analytics Pricing Product portfolio Templates Export service 1…" at bounding box center [519, 288] width 1038 height 576
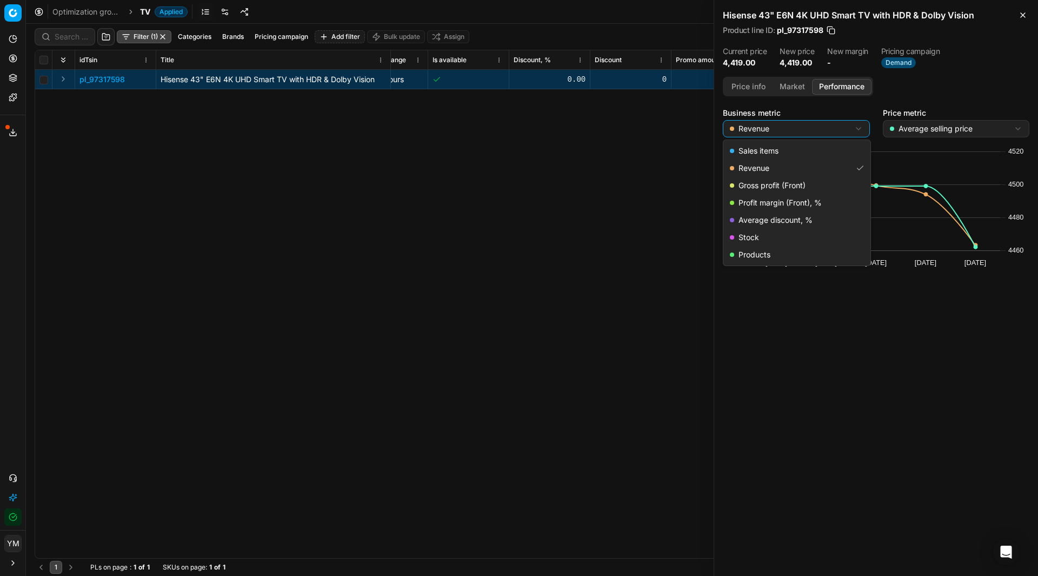
click at [861, 129] on html "Pricing platform Analytics Pricing Product portfolio Templates Export service 1…" at bounding box center [519, 288] width 1038 height 576
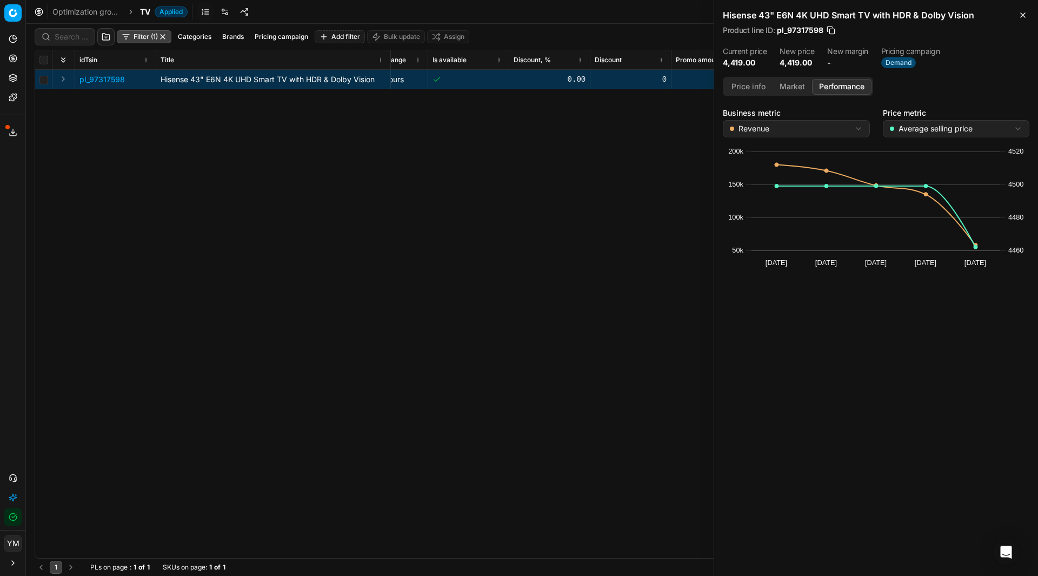
click at [908, 366] on html "Pricing platform Analytics Pricing Product portfolio Templates Export service 1…" at bounding box center [519, 288] width 1038 height 576
click at [945, 257] on rect at bounding box center [876, 211] width 307 height 130
click at [934, 259] on text "[DATE]" at bounding box center [926, 263] width 22 height 8
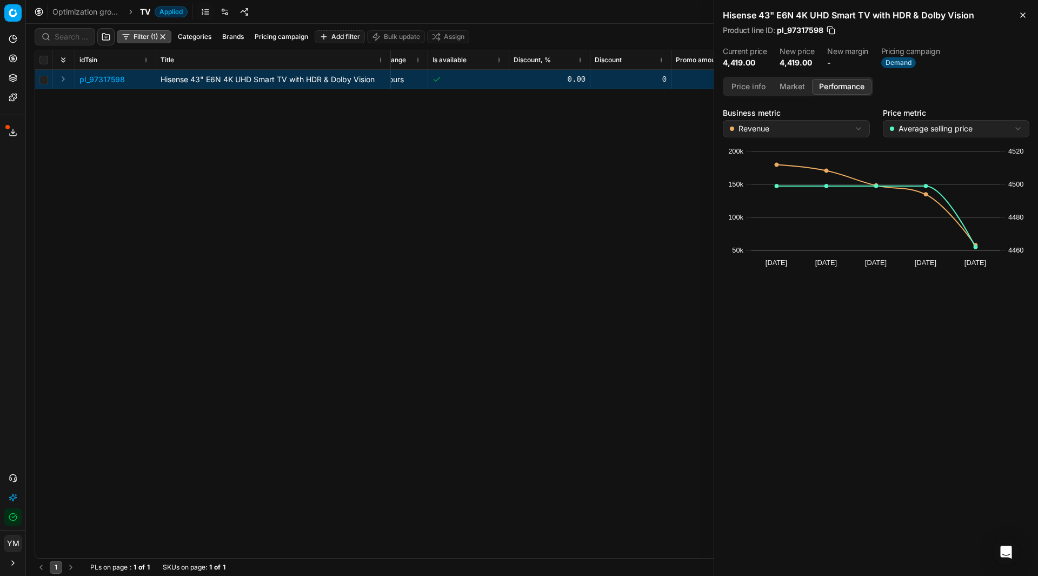
drag, startPoint x: 934, startPoint y: 257, endPoint x: 926, endPoint y: 269, distance: 13.7
click at [926, 269] on icon "Created with Highcharts 12.3.0 [DATE] Aug [DATE] Sep [DATE] 50k 100k 150k 200k …" at bounding box center [876, 211] width 307 height 130
